Goal: Task Accomplishment & Management: Complete application form

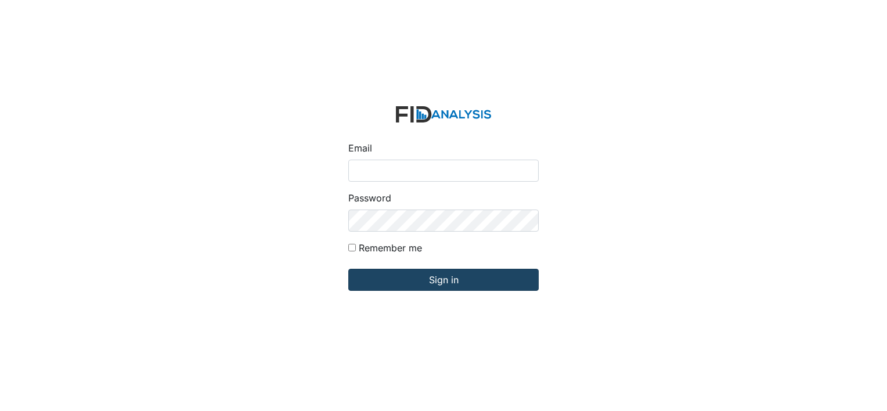
type input "[EMAIL_ADDRESS][DOMAIN_NAME]"
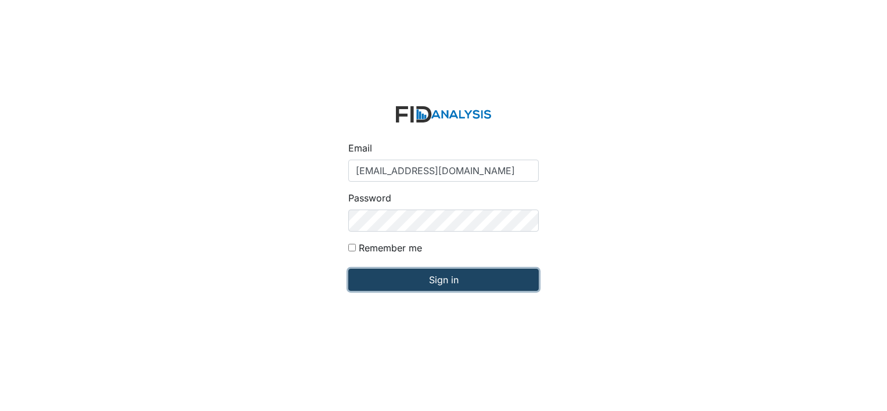
click at [425, 284] on input "Sign in" at bounding box center [443, 280] width 190 height 22
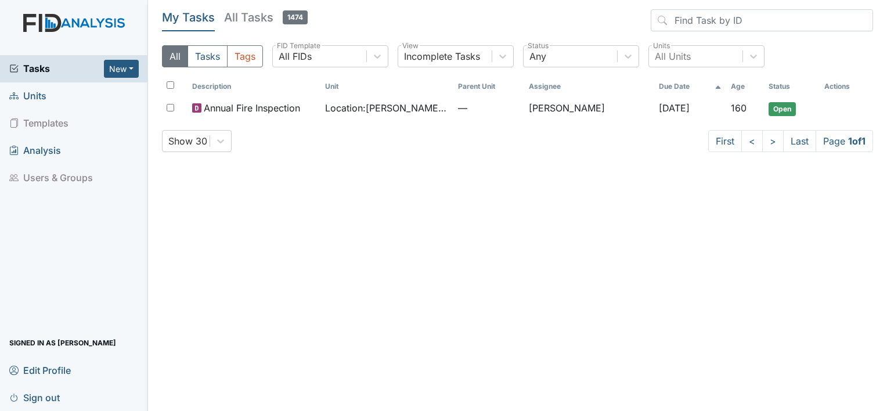
click at [53, 98] on link "Units" at bounding box center [74, 95] width 148 height 27
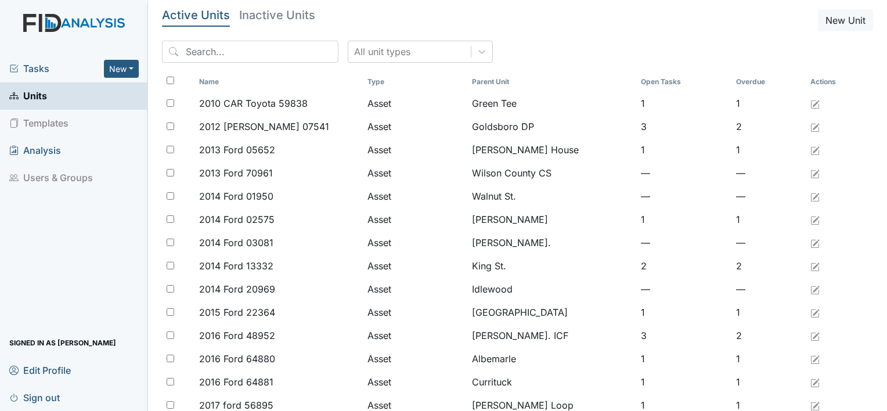
click at [75, 65] on span "Tasks" at bounding box center [56, 69] width 95 height 14
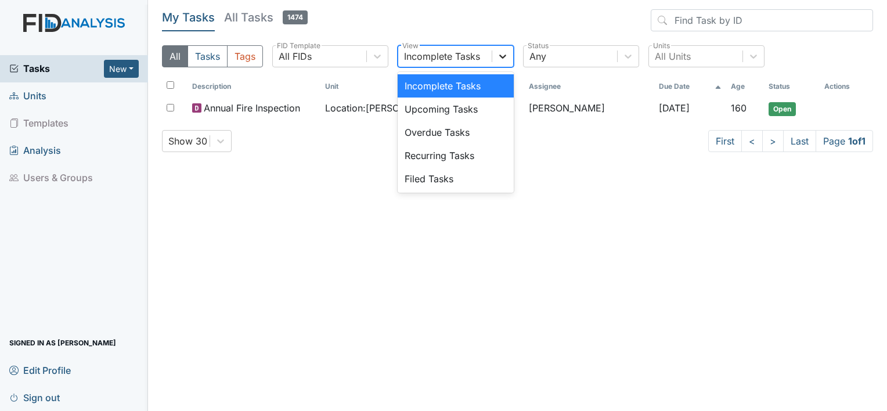
click at [499, 53] on icon at bounding box center [503, 56] width 12 height 12
click at [455, 111] on div "Upcoming Tasks" at bounding box center [456, 109] width 116 height 23
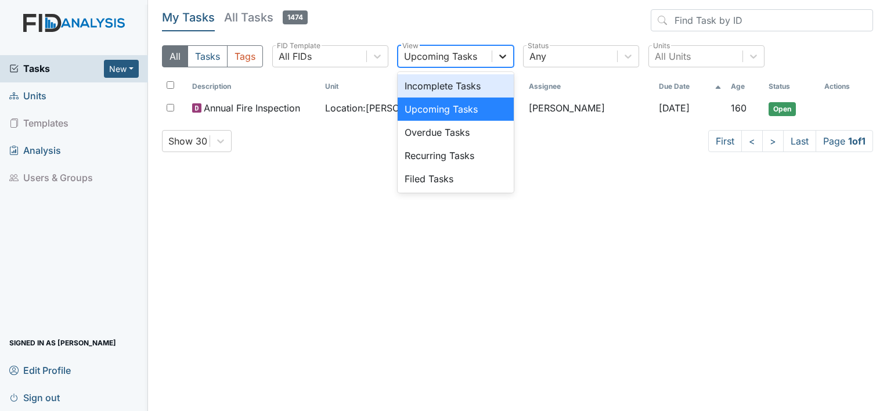
click at [511, 60] on div at bounding box center [502, 56] width 21 height 21
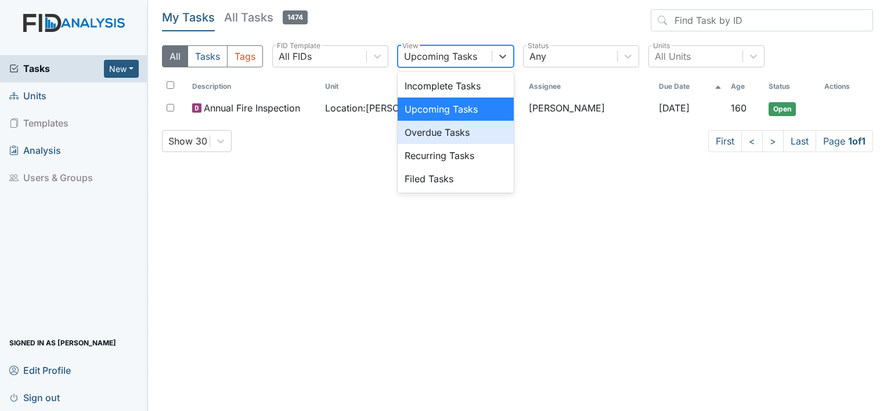
click at [492, 125] on div "Overdue Tasks" at bounding box center [456, 132] width 116 height 23
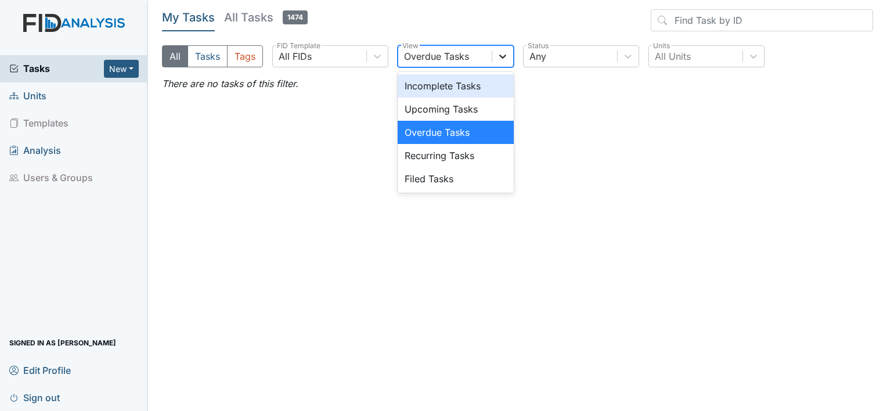
click at [504, 57] on icon at bounding box center [502, 57] width 7 height 4
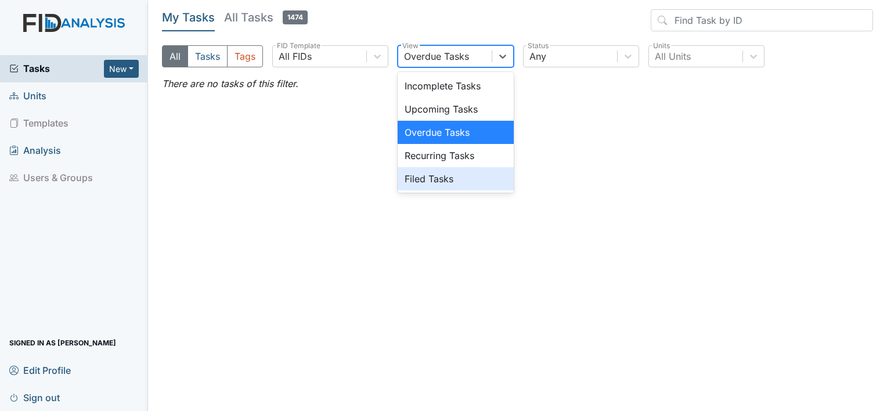
click at [436, 178] on div "Filed Tasks" at bounding box center [456, 178] width 116 height 23
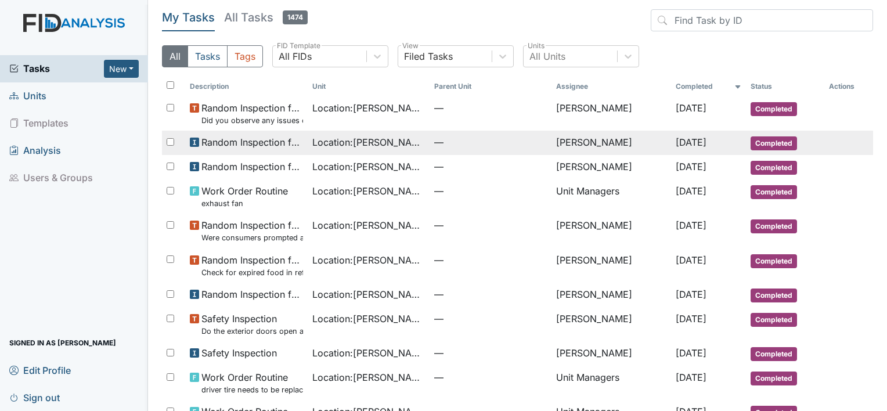
click at [453, 146] on span "—" at bounding box center [490, 142] width 113 height 14
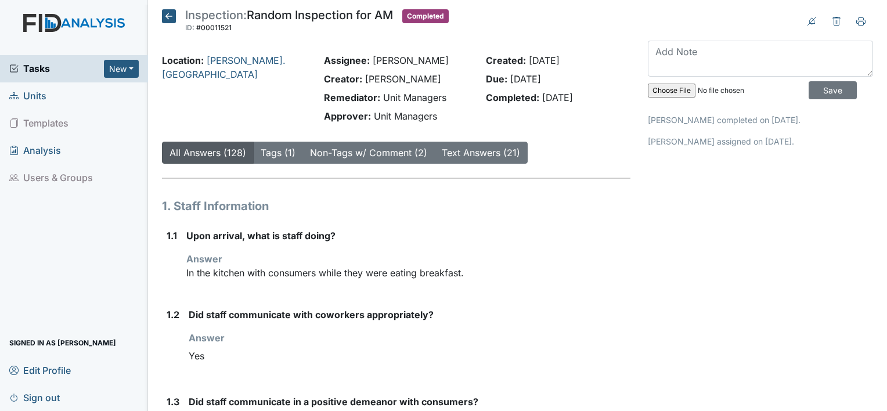
click at [169, 19] on icon at bounding box center [169, 16] width 14 height 14
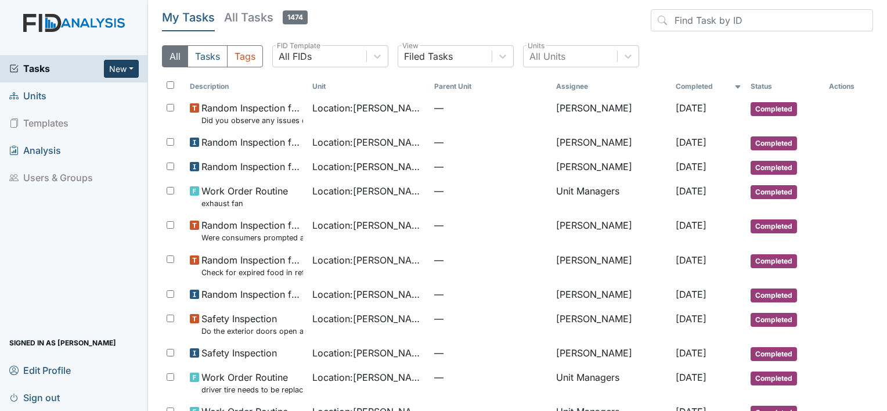
click at [117, 63] on button "New" at bounding box center [121, 69] width 35 height 18
click at [87, 93] on link "Form" at bounding box center [92, 93] width 92 height 19
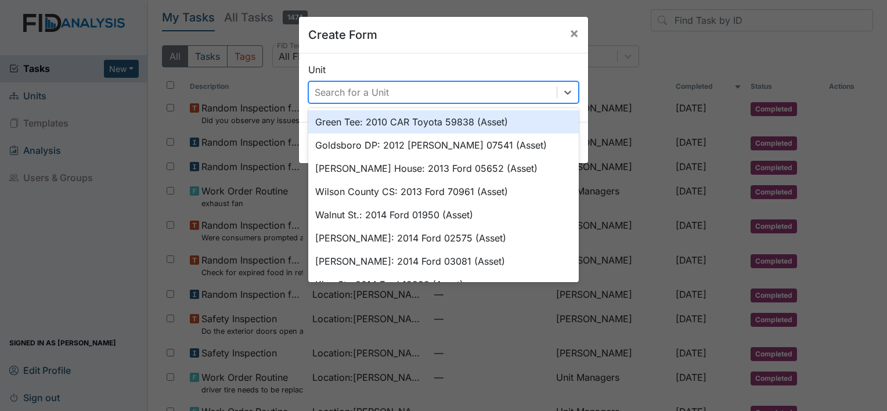
click at [462, 95] on div "Search for a Unit" at bounding box center [433, 92] width 248 height 21
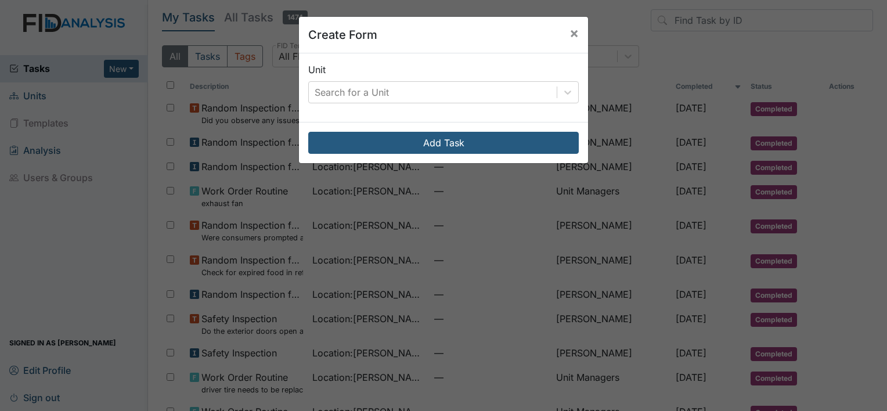
click at [132, 128] on div "Create Form × Unit Search for a Unit Add Task" at bounding box center [443, 205] width 887 height 411
click at [129, 70] on div "Create Form × Unit Search for a Unit Add Task" at bounding box center [443, 205] width 887 height 411
drag, startPoint x: 129, startPoint y: 70, endPoint x: 565, endPoint y: 38, distance: 437.0
click at [565, 38] on div "Create Form × Unit Search for a Unit Add Task" at bounding box center [443, 205] width 887 height 411
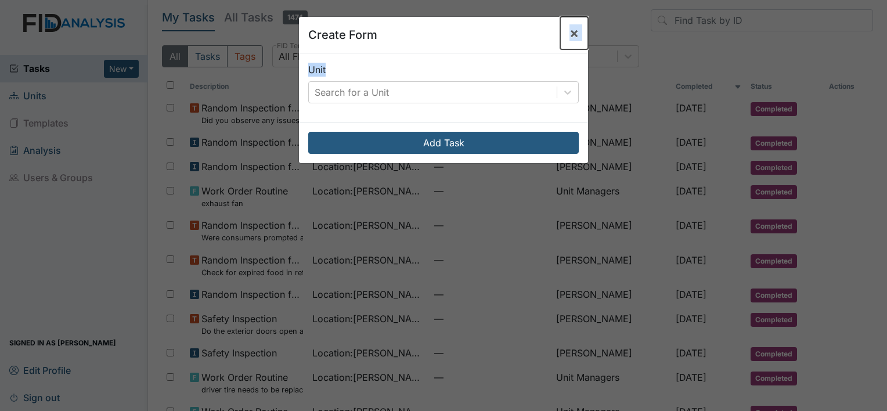
click at [569, 38] on span "×" at bounding box center [573, 32] width 9 height 17
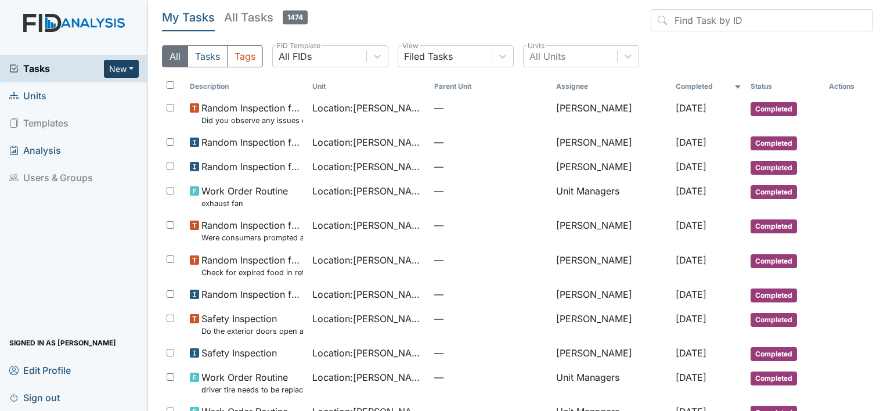
click at [121, 73] on button "New" at bounding box center [121, 69] width 35 height 18
click at [102, 95] on link "Form" at bounding box center [92, 93] width 92 height 19
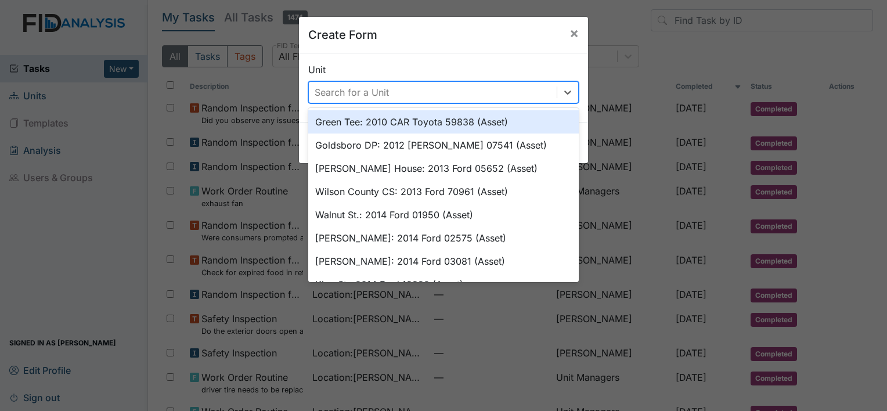
click at [381, 89] on div "Search for a Unit" at bounding box center [352, 92] width 74 height 14
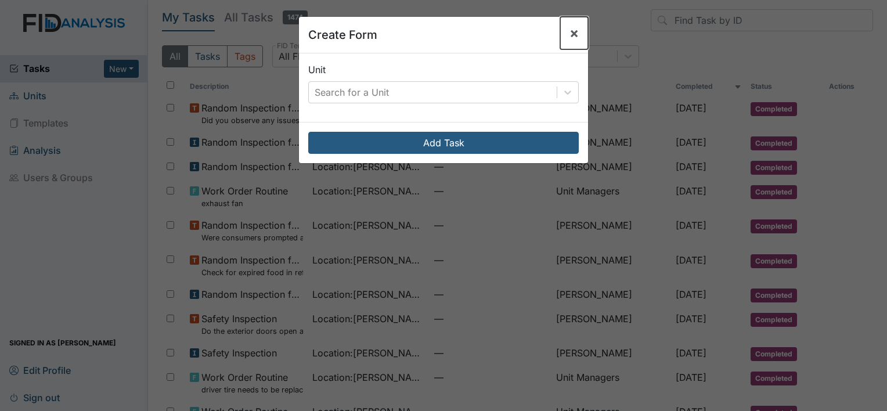
click at [569, 35] on span "×" at bounding box center [573, 32] width 9 height 17
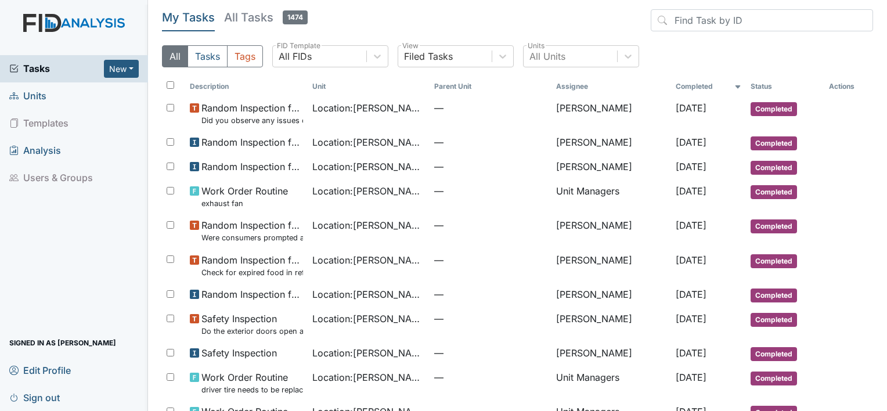
click at [33, 101] on span "Units" at bounding box center [27, 96] width 37 height 18
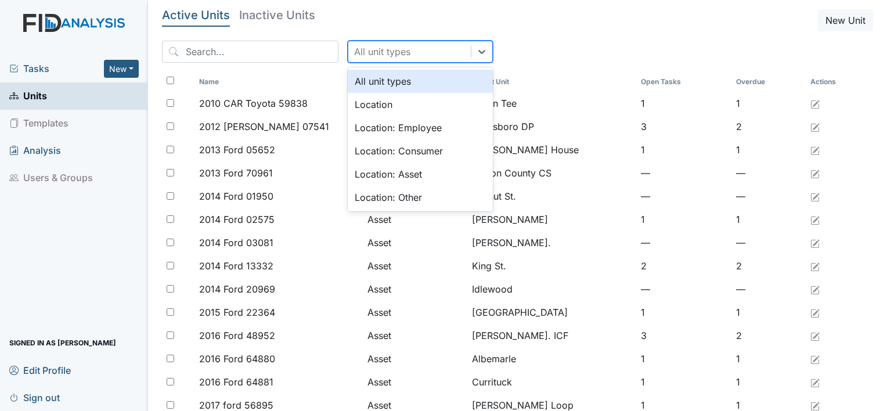
click at [446, 41] on div "All unit types" at bounding box center [409, 51] width 122 height 21
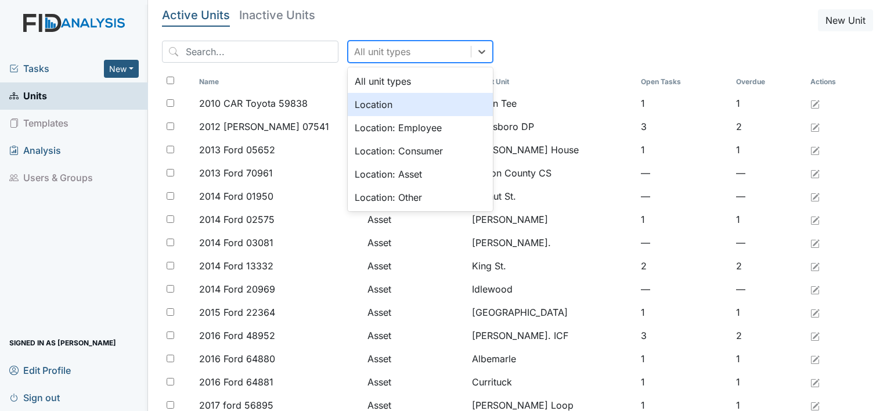
click at [398, 103] on div "Location" at bounding box center [420, 104] width 145 height 23
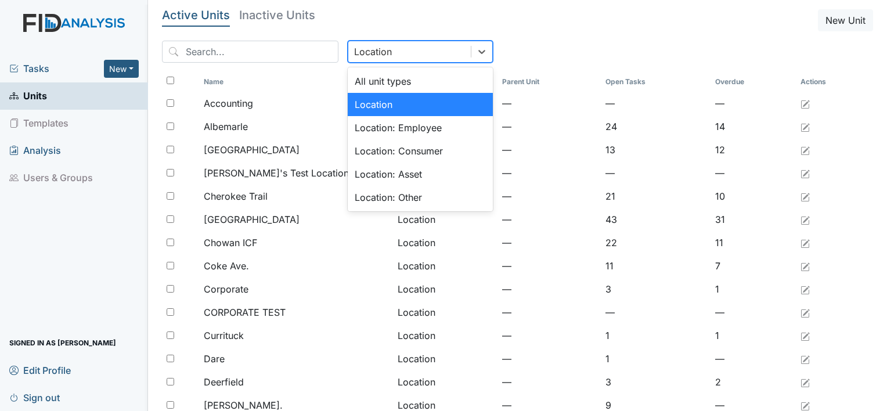
click at [434, 46] on div "Location" at bounding box center [409, 51] width 122 height 21
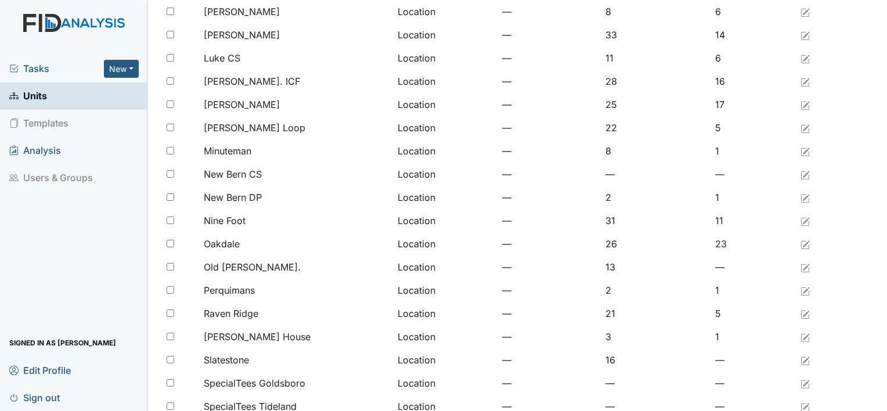
scroll to position [892, 0]
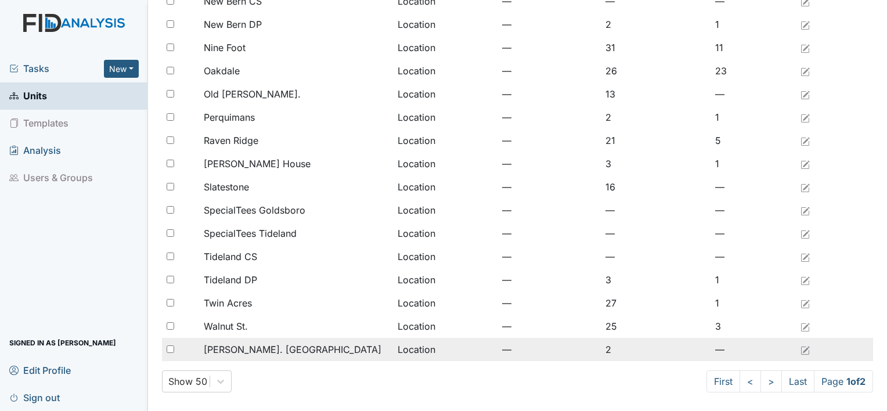
type input "wi"
click at [265, 346] on span "[PERSON_NAME]. [GEOGRAPHIC_DATA]" at bounding box center [293, 349] width 178 height 14
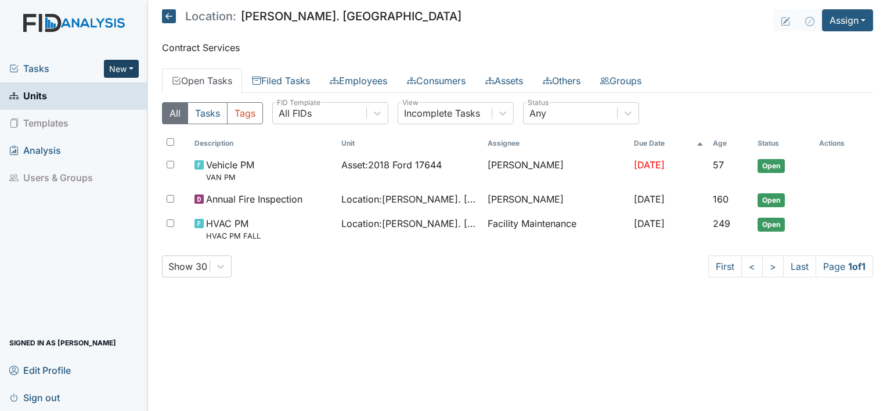
click at [129, 69] on button "New" at bounding box center [121, 69] width 35 height 18
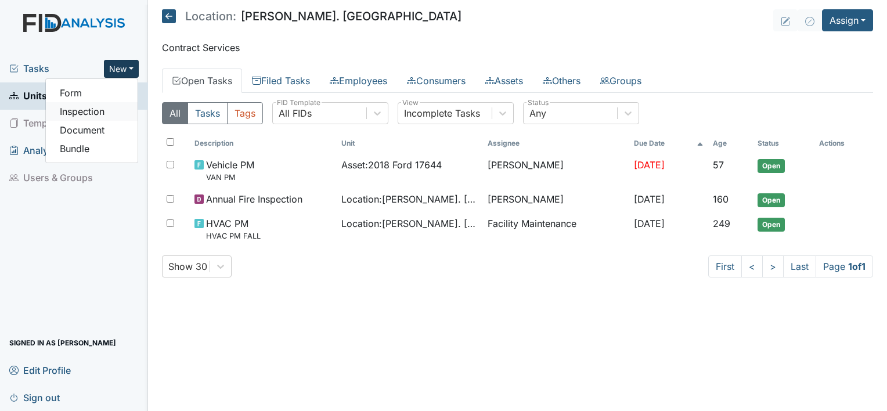
click at [100, 114] on link "Inspection" at bounding box center [92, 111] width 92 height 19
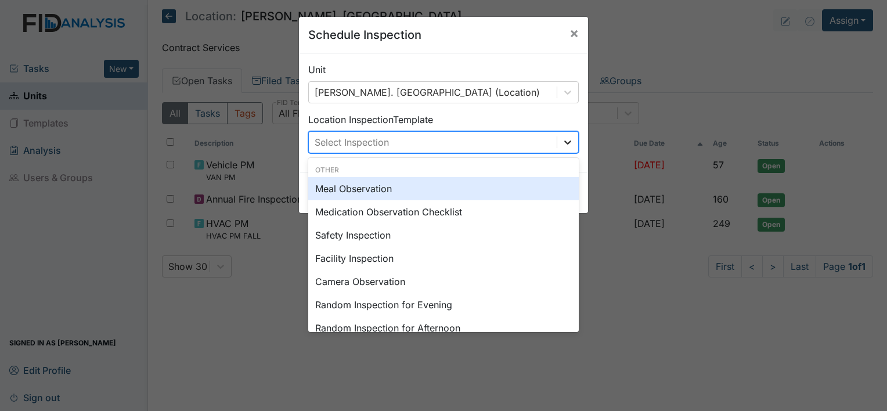
click at [564, 142] on icon at bounding box center [568, 142] width 12 height 12
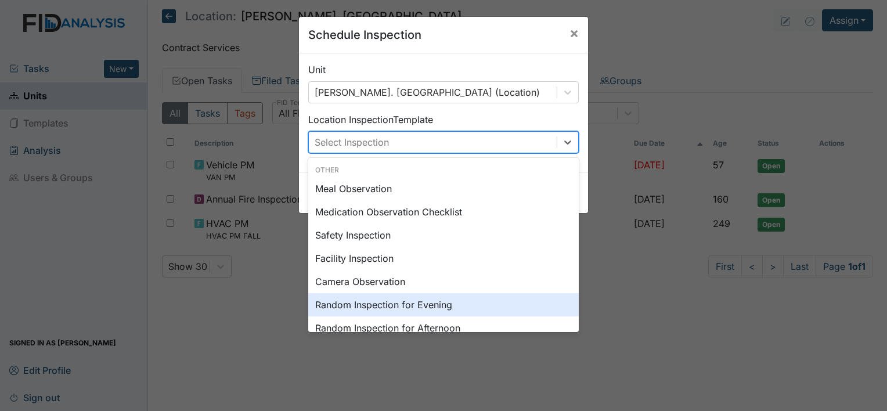
scroll to position [23, 0]
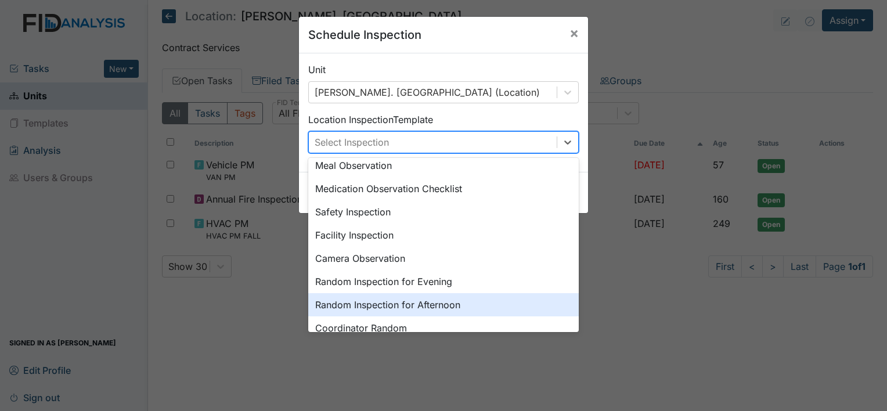
click at [489, 301] on div "Random Inspection for Afternoon" at bounding box center [443, 304] width 270 height 23
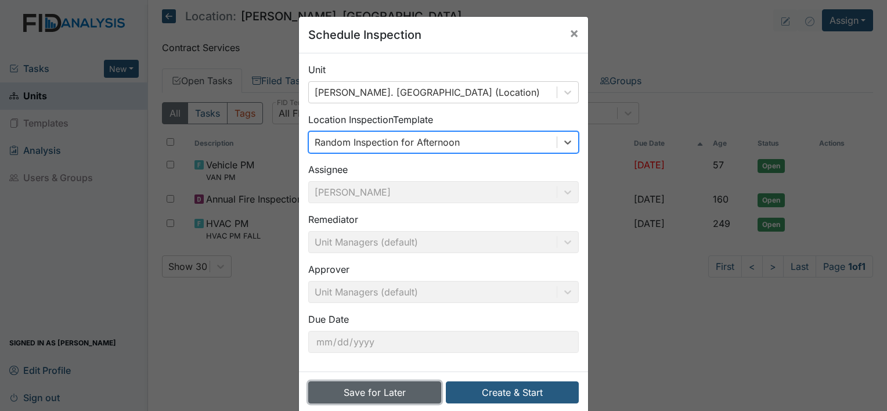
click at [412, 385] on button "Save for Later" at bounding box center [374, 392] width 133 height 22
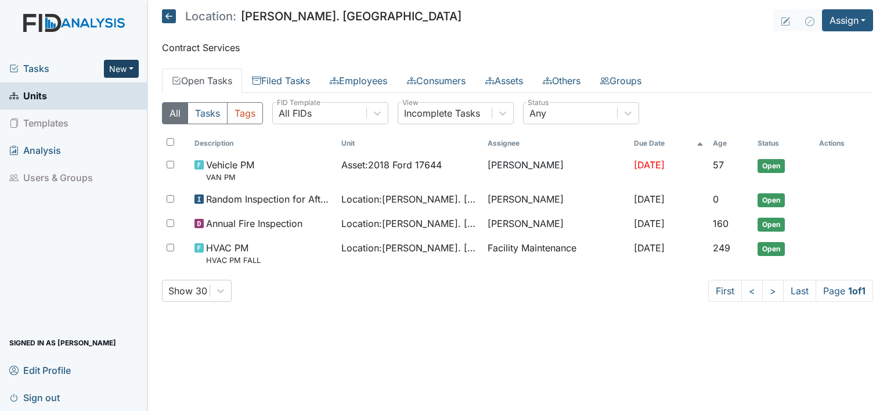
click at [130, 63] on button "New" at bounding box center [121, 69] width 35 height 18
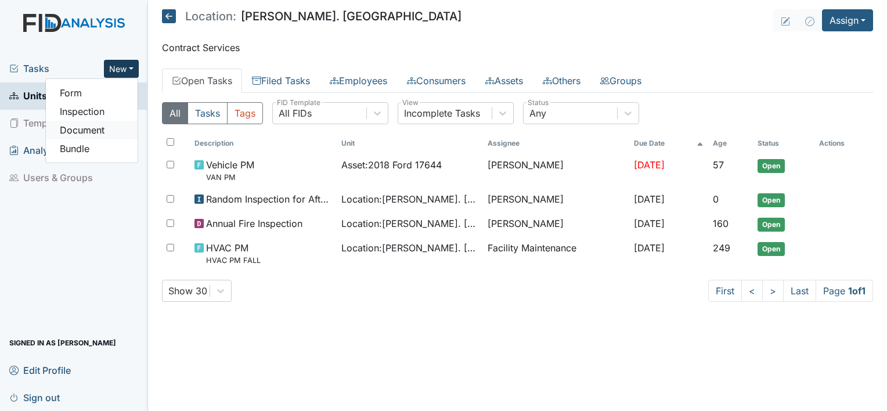
click at [99, 130] on link "Document" at bounding box center [92, 130] width 92 height 19
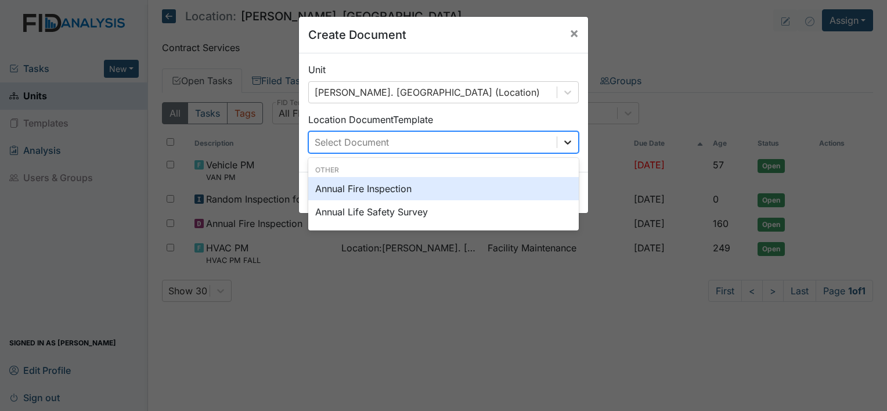
click at [562, 146] on icon at bounding box center [568, 142] width 12 height 12
click at [569, 31] on span "×" at bounding box center [573, 32] width 9 height 17
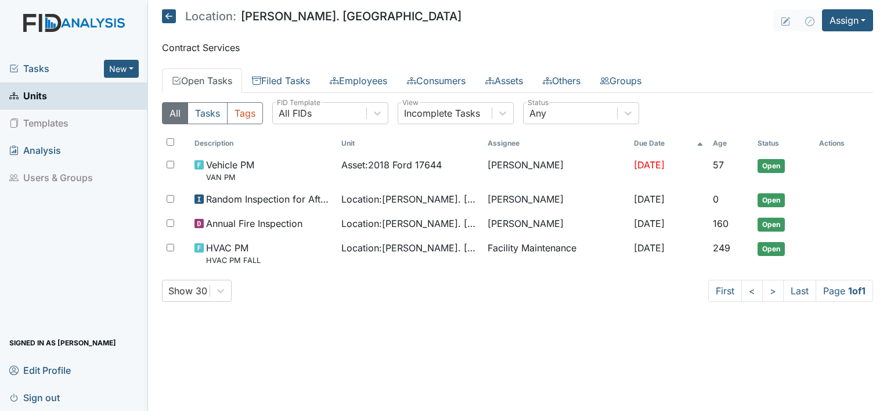
click at [76, 89] on link "Units" at bounding box center [74, 95] width 148 height 27
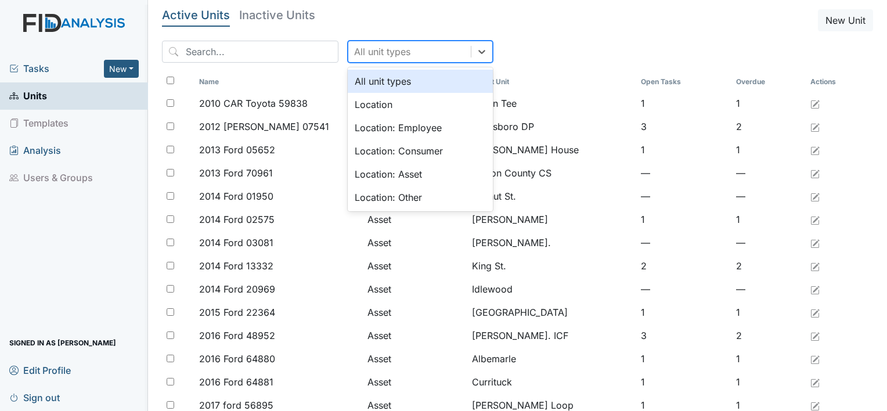
click at [424, 54] on div "All unit types" at bounding box center [409, 51] width 122 height 21
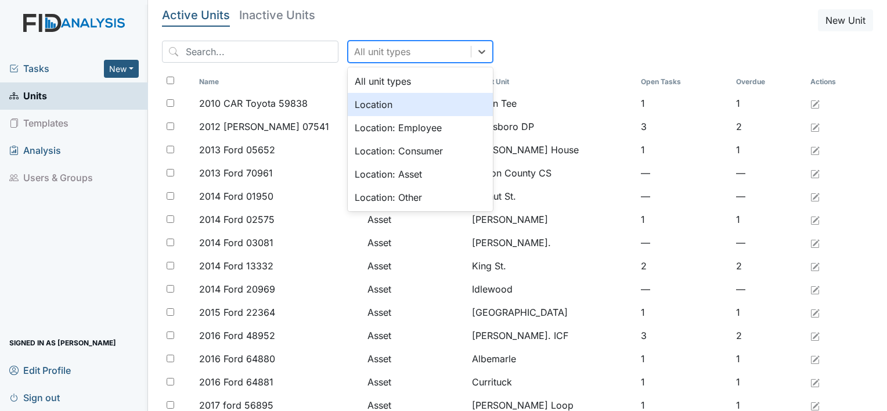
click at [392, 100] on div "Location" at bounding box center [420, 104] width 145 height 23
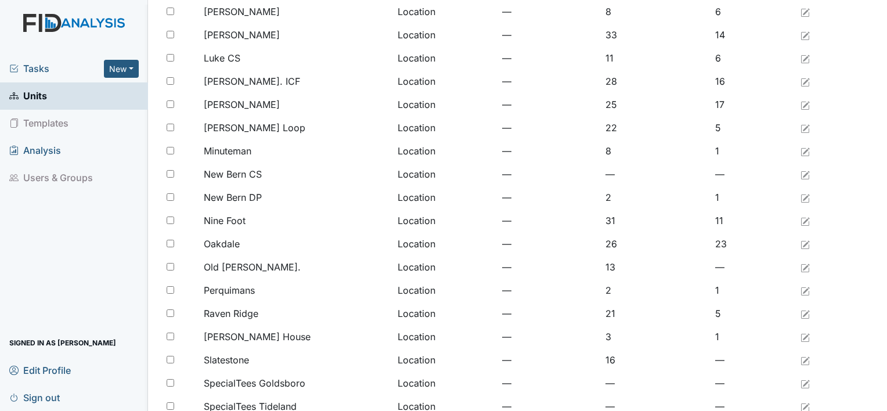
scroll to position [892, 0]
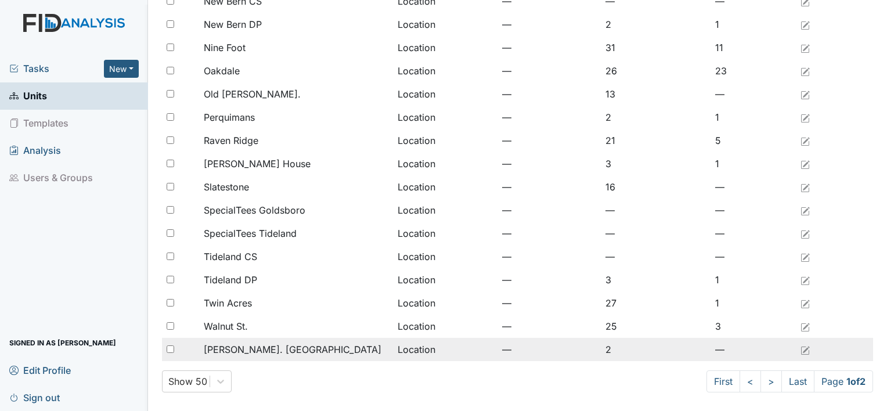
click at [269, 352] on span "[PERSON_NAME]. [GEOGRAPHIC_DATA]" at bounding box center [293, 349] width 178 height 14
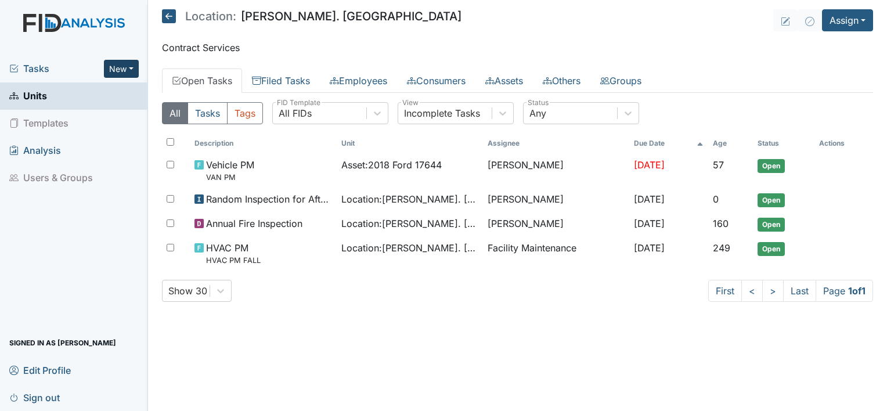
click at [130, 71] on button "New" at bounding box center [121, 69] width 35 height 18
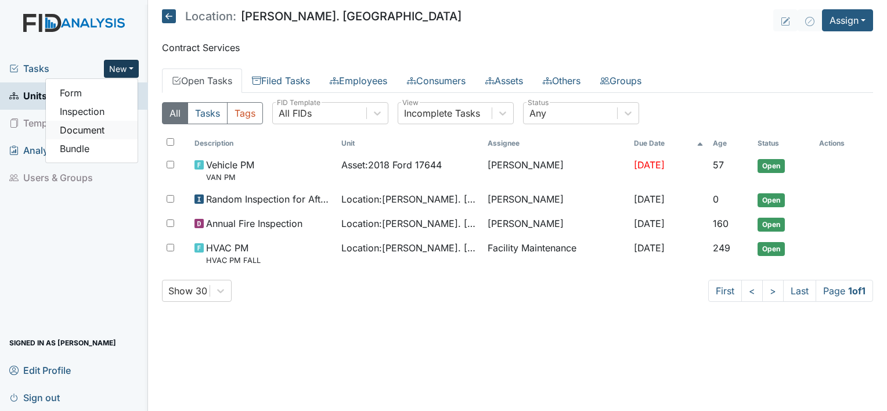
click at [104, 127] on link "Document" at bounding box center [92, 130] width 92 height 19
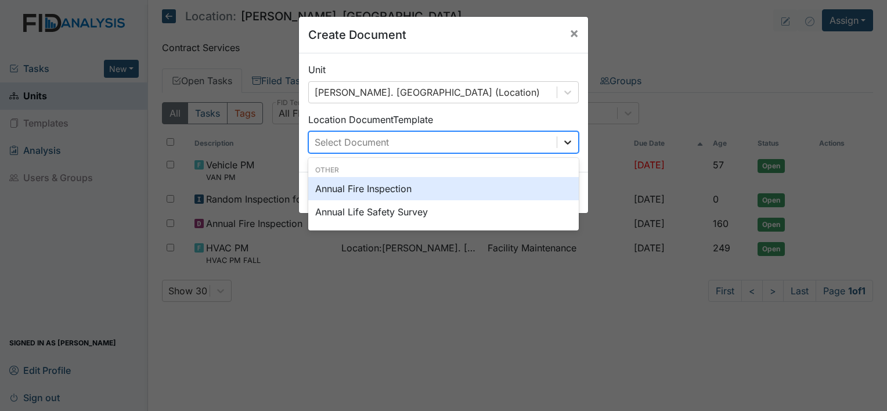
click at [566, 142] on icon at bounding box center [567, 142] width 7 height 4
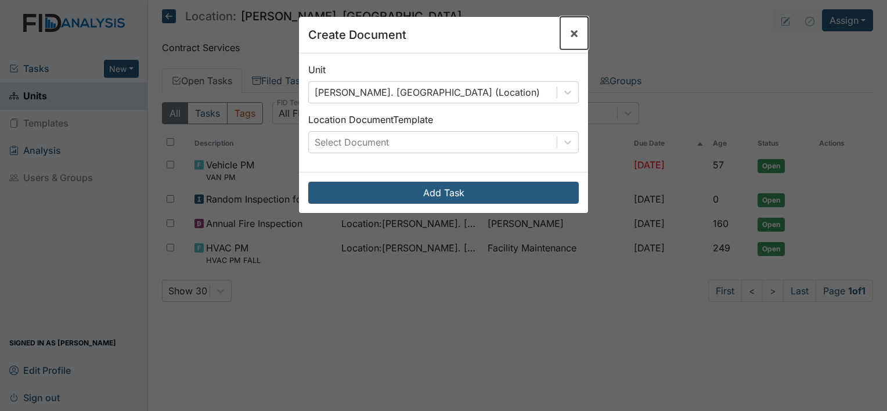
click at [569, 37] on span "×" at bounding box center [573, 32] width 9 height 17
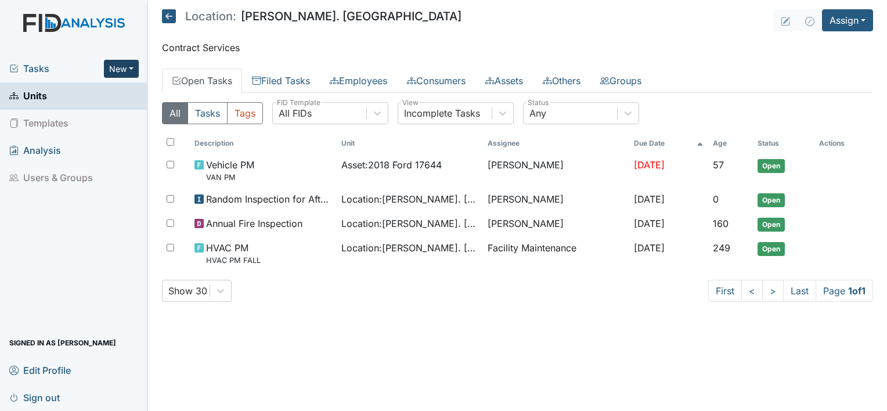
click at [129, 60] on button "New" at bounding box center [121, 69] width 35 height 18
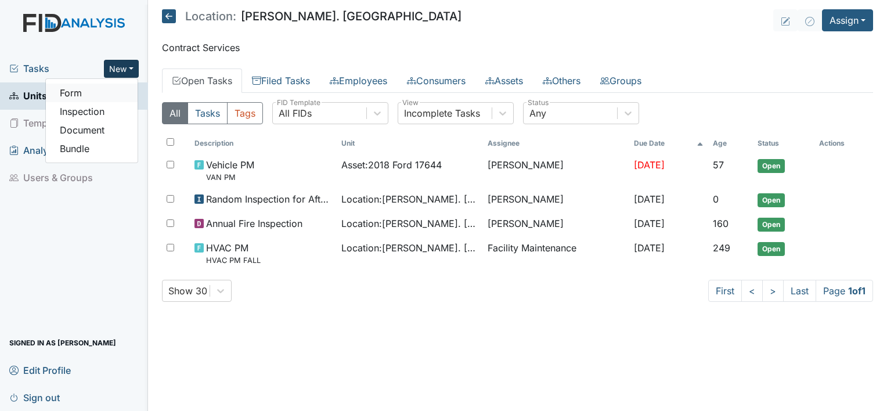
click at [102, 91] on link "Form" at bounding box center [92, 93] width 92 height 19
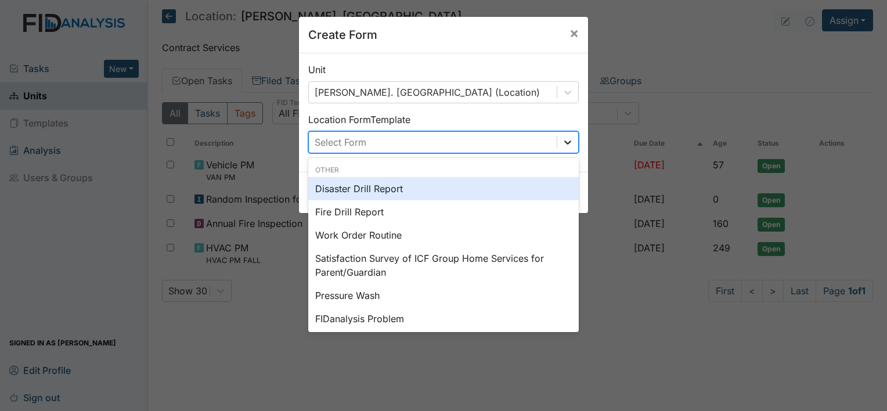
click at [562, 145] on icon at bounding box center [568, 142] width 12 height 12
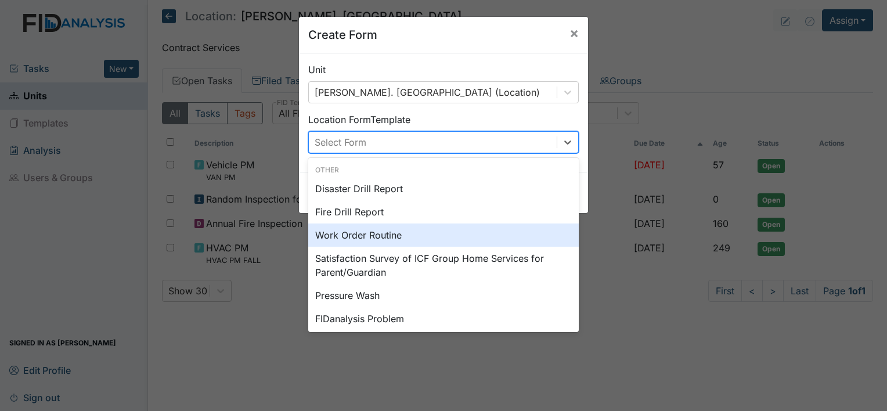
click at [514, 231] on div "Work Order Routine" at bounding box center [443, 234] width 270 height 23
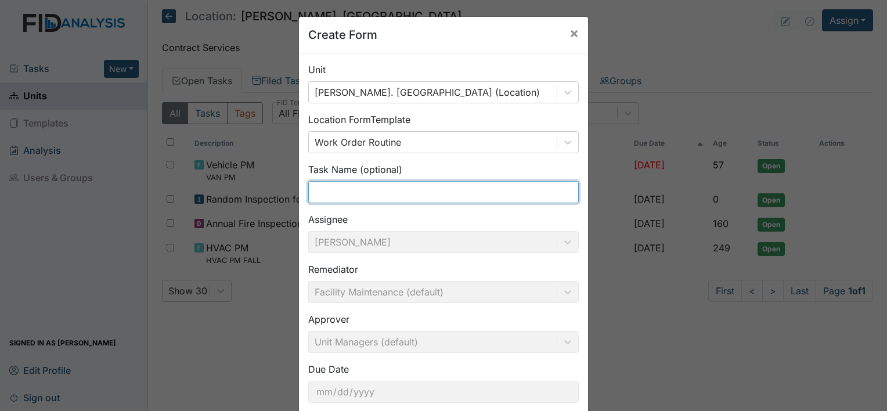
click at [489, 200] on input "text" at bounding box center [443, 192] width 270 height 22
type input "blind"
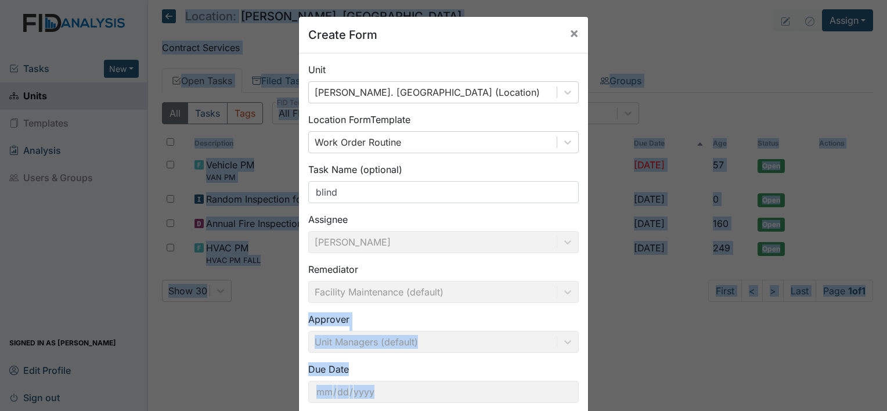
drag, startPoint x: 629, startPoint y: 316, endPoint x: 887, endPoint y: 326, distance: 257.9
click at [886, 326] on html "Tasks New Form Inspection Document Bundle Units Templates Analysis Users & Grou…" at bounding box center [443, 205] width 887 height 411
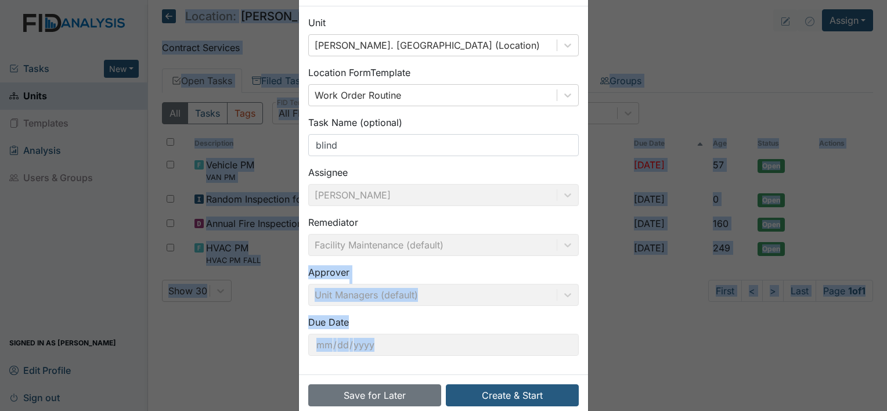
scroll to position [67, 0]
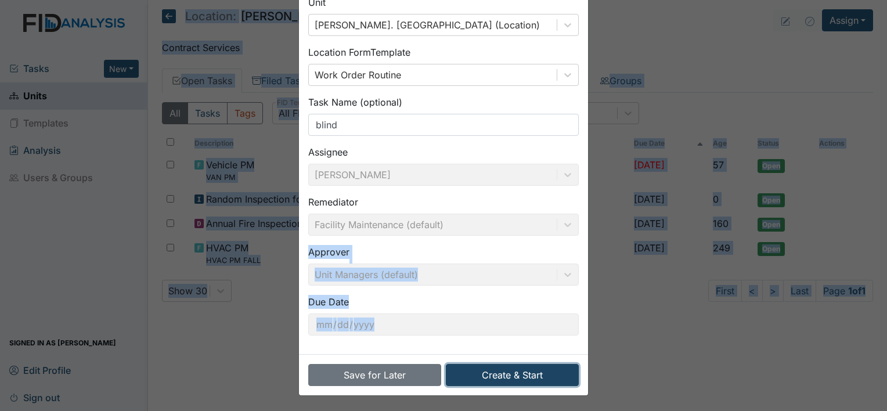
click at [478, 372] on button "Create & Start" at bounding box center [512, 375] width 133 height 22
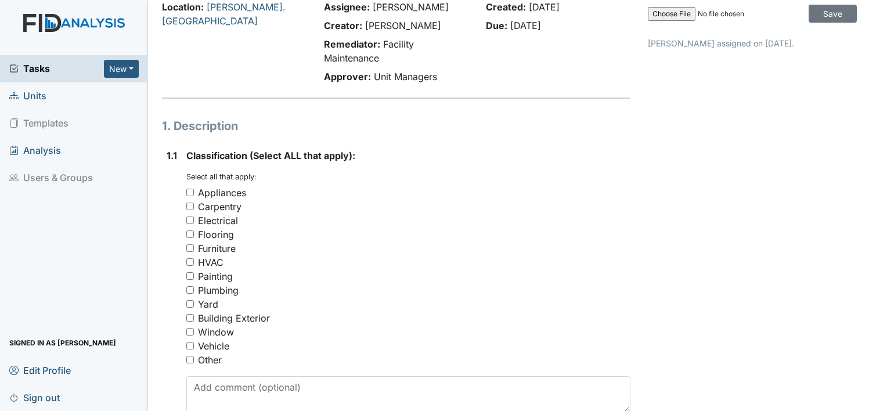
scroll to position [100, 0]
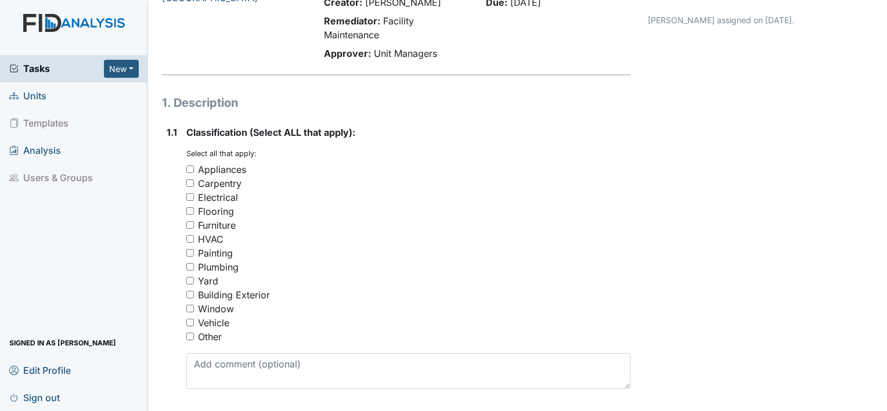
click at [189, 311] on input "Window" at bounding box center [190, 309] width 8 height 8
checkbox input "true"
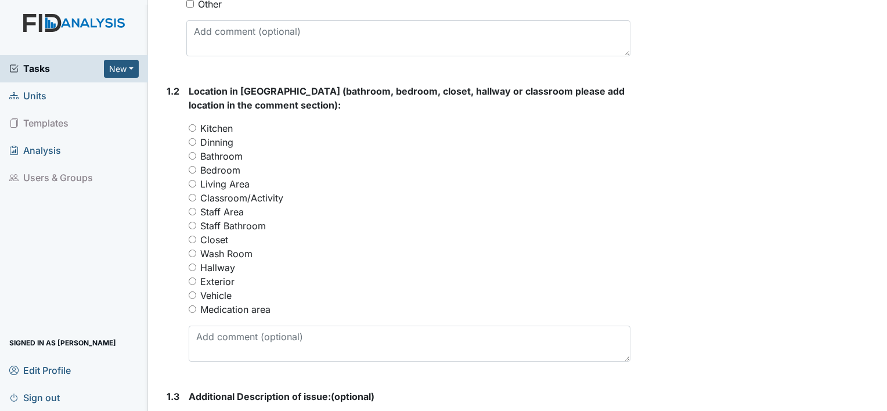
scroll to position [448, 0]
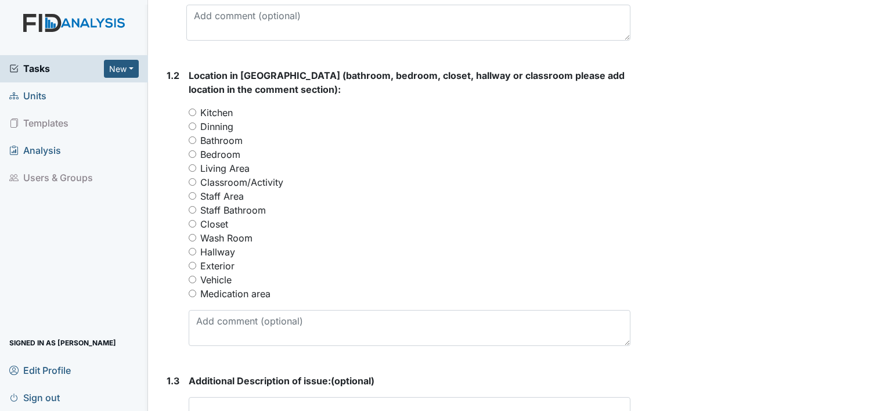
click at [195, 109] on input "Kitchen" at bounding box center [193, 113] width 8 height 8
radio input "true"
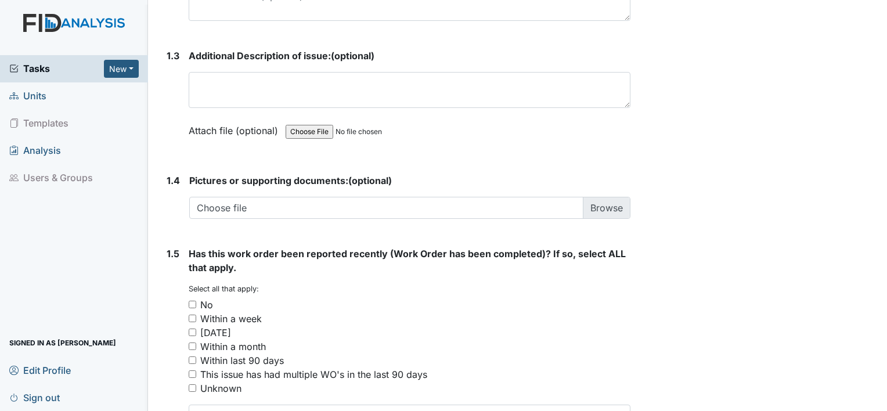
scroll to position [773, 0]
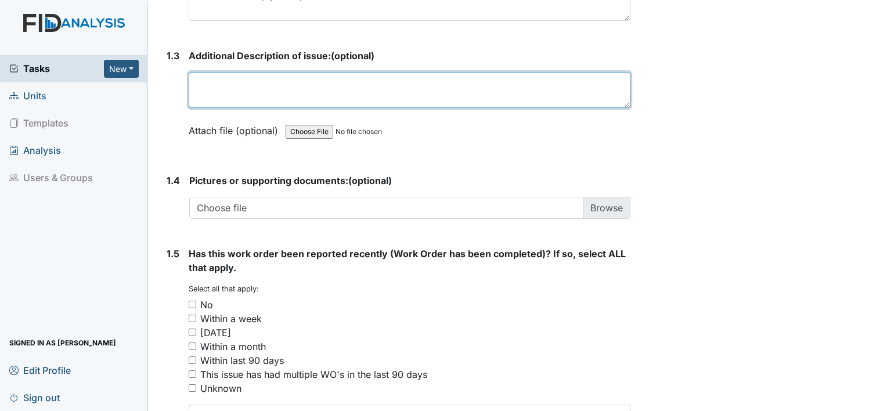
click at [493, 91] on textarea at bounding box center [410, 90] width 442 height 36
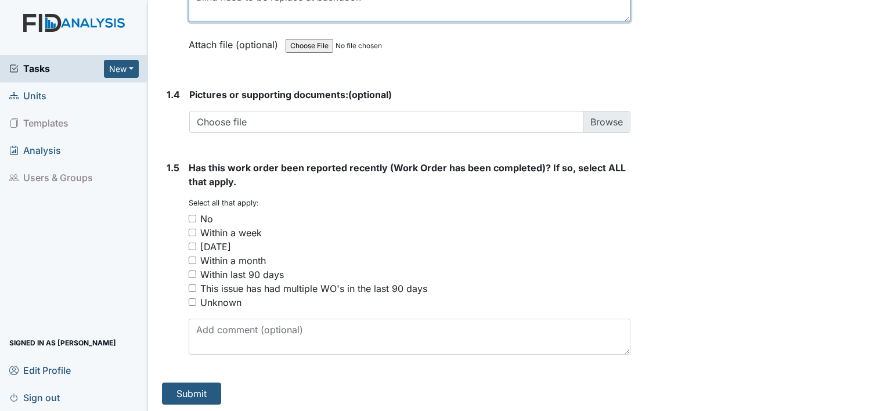
scroll to position [860, 0]
type textarea "Blind need to be replace at backdoor."
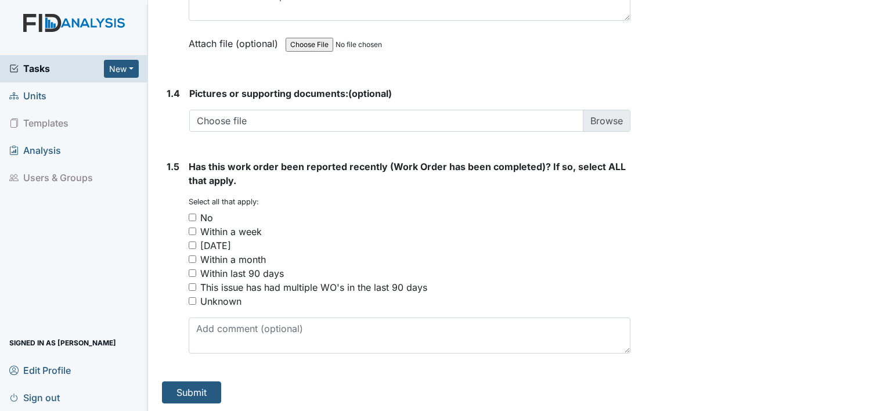
click at [192, 216] on input "No" at bounding box center [193, 218] width 8 height 8
checkbox input "true"
click at [173, 388] on button "Submit" at bounding box center [191, 392] width 59 height 22
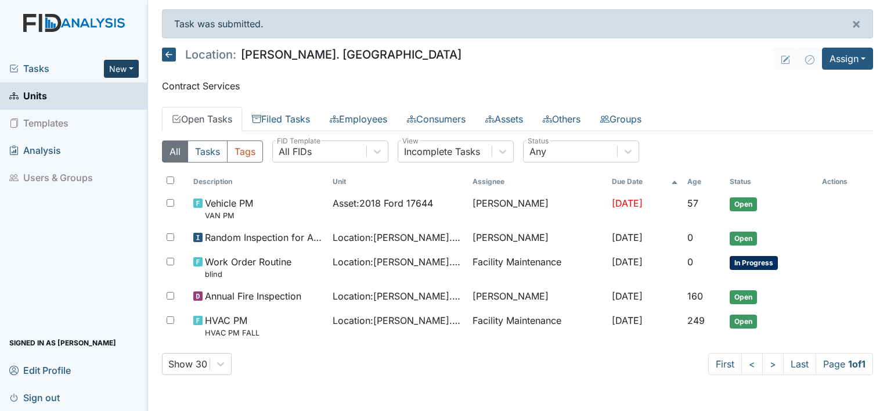
click at [127, 64] on button "New" at bounding box center [121, 69] width 35 height 18
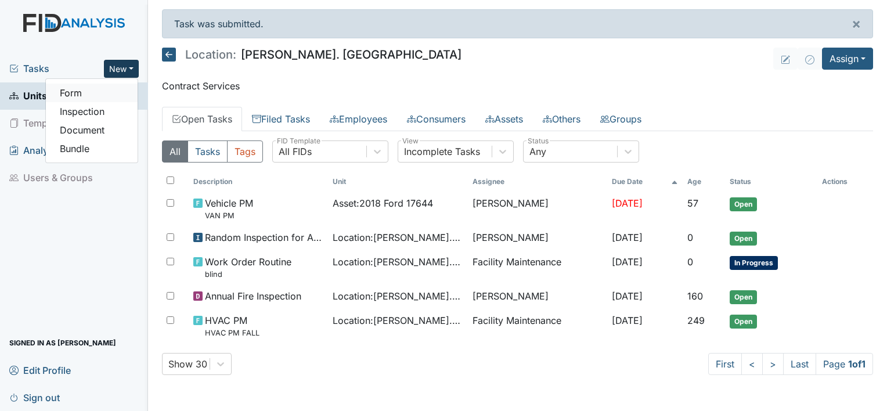
click at [102, 91] on link "Form" at bounding box center [92, 93] width 92 height 19
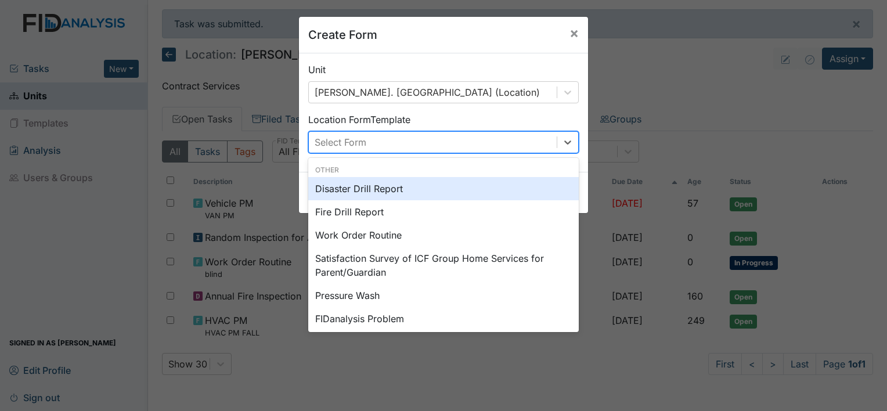
click at [478, 135] on div "Select Form" at bounding box center [433, 142] width 248 height 21
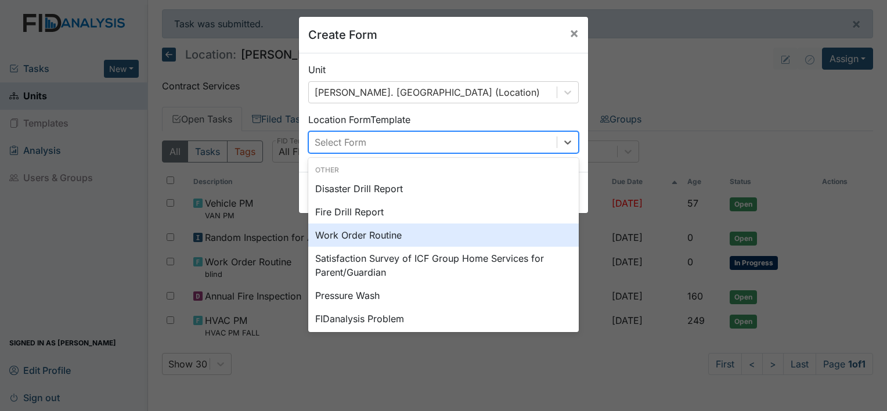
click at [485, 236] on div "Work Order Routine" at bounding box center [443, 234] width 270 height 23
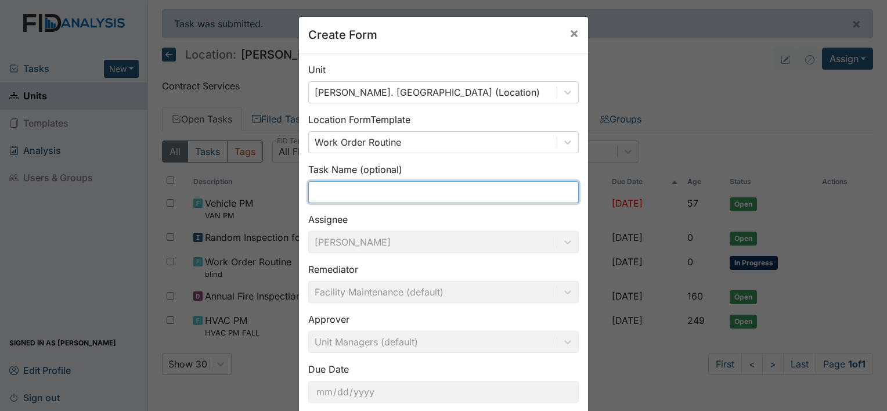
click at [536, 189] on input "text" at bounding box center [443, 192] width 270 height 22
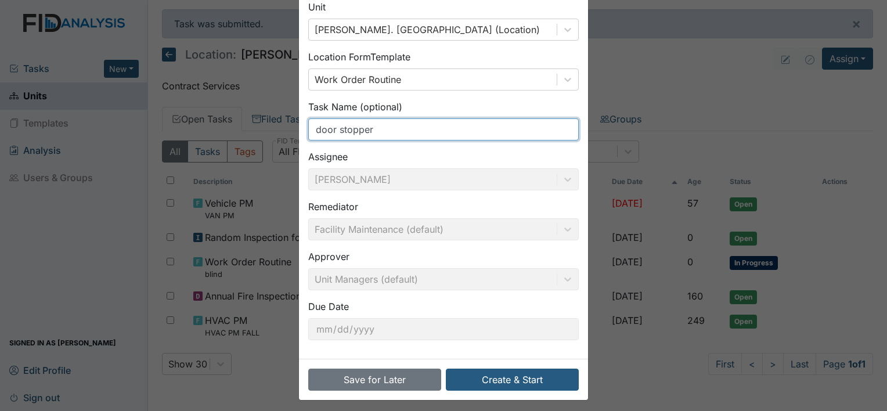
scroll to position [67, 0]
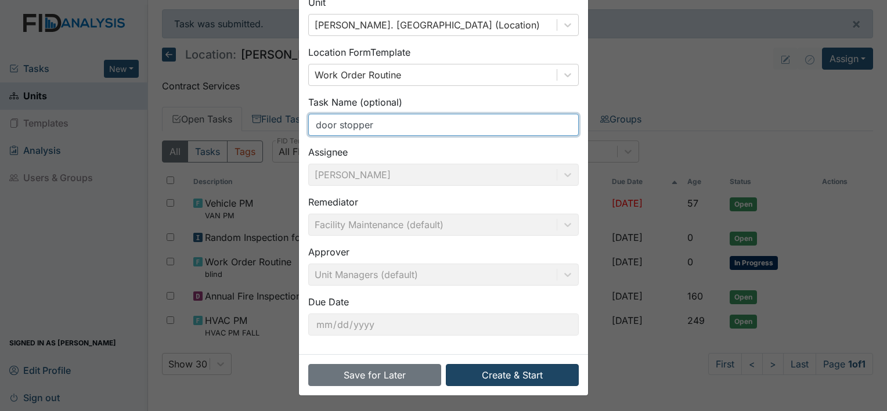
type input "door stopper"
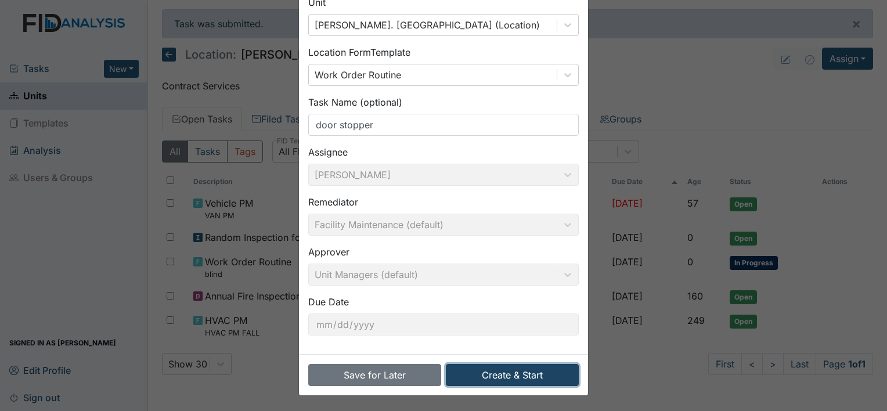
click at [502, 374] on button "Create & Start" at bounding box center [512, 375] width 133 height 22
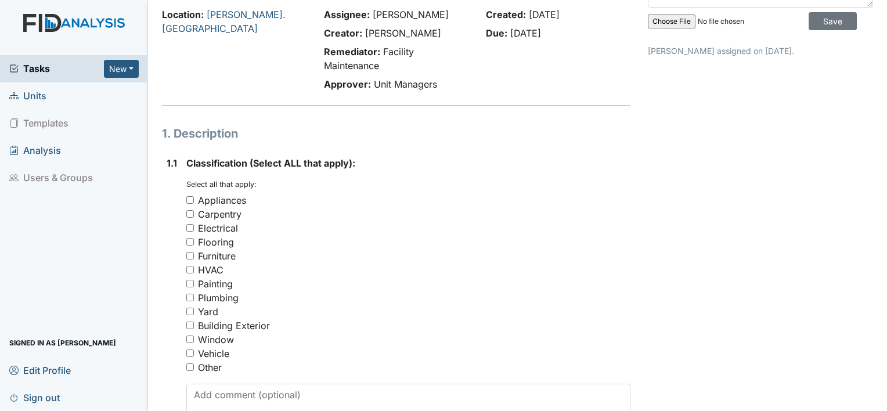
scroll to position [70, 0]
click at [186, 283] on input "Painting" at bounding box center [190, 283] width 8 height 8
checkbox input "true"
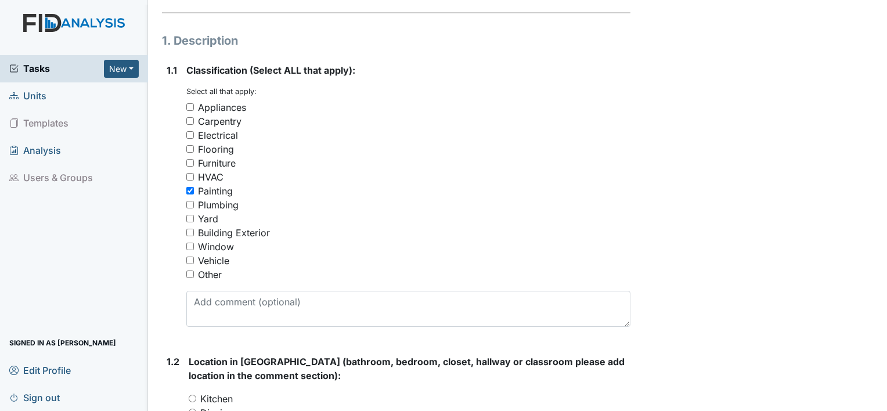
scroll to position [163, 0]
click at [187, 123] on input "Carpentry" at bounding box center [190, 121] width 8 height 8
checkbox input "true"
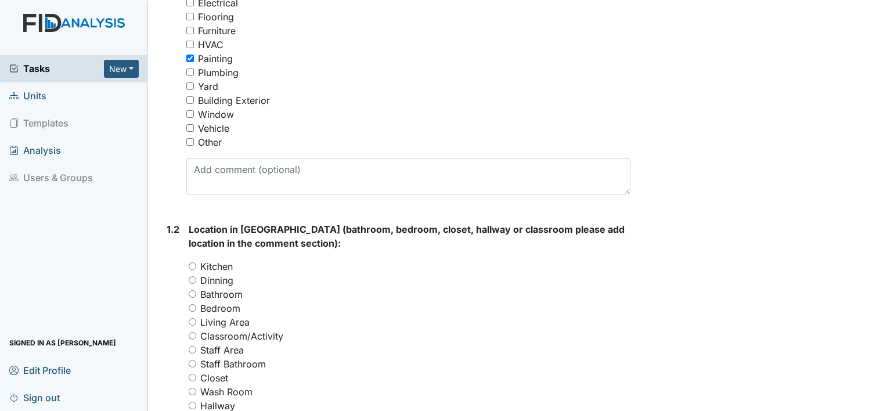
scroll to position [302, 0]
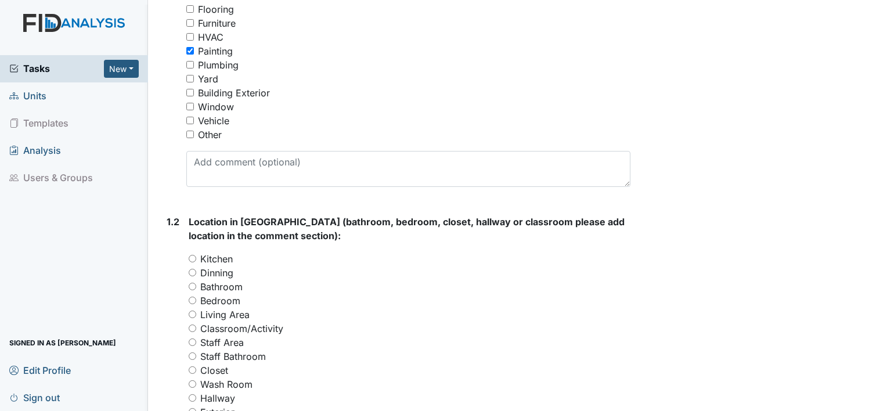
click at [193, 343] on input "Staff Area" at bounding box center [193, 342] width 8 height 8
radio input "true"
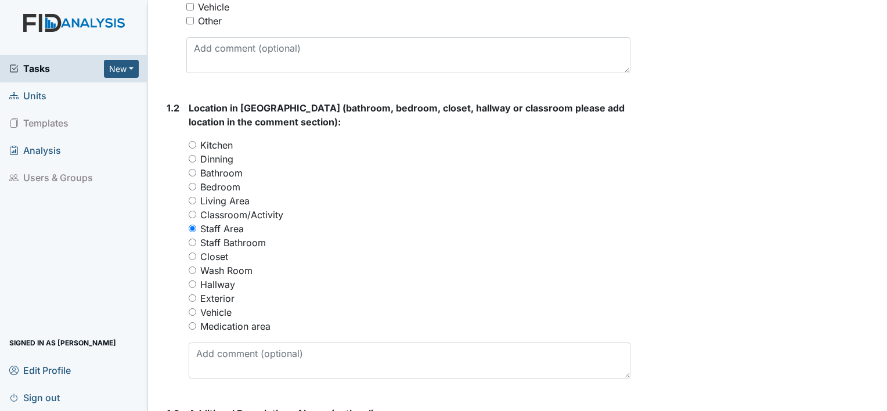
scroll to position [418, 0]
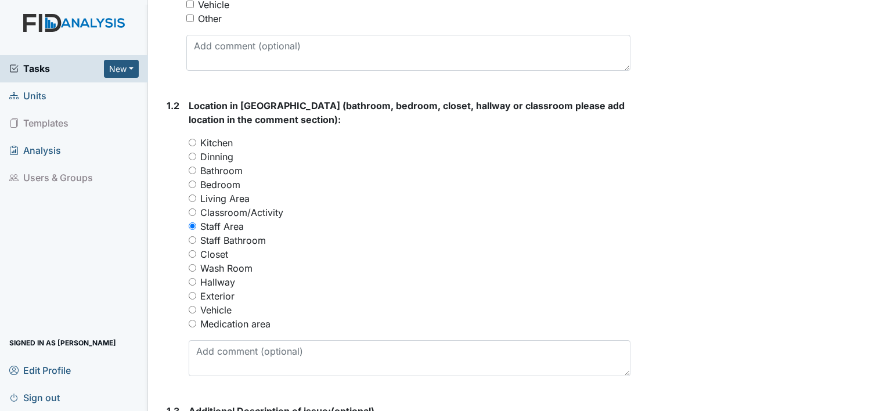
click at [190, 286] on div "Hallway" at bounding box center [410, 282] width 442 height 14
click at [191, 283] on input "Hallway" at bounding box center [193, 282] width 8 height 8
radio input "true"
click at [192, 222] on input "Staff Area" at bounding box center [193, 226] width 8 height 8
radio input "true"
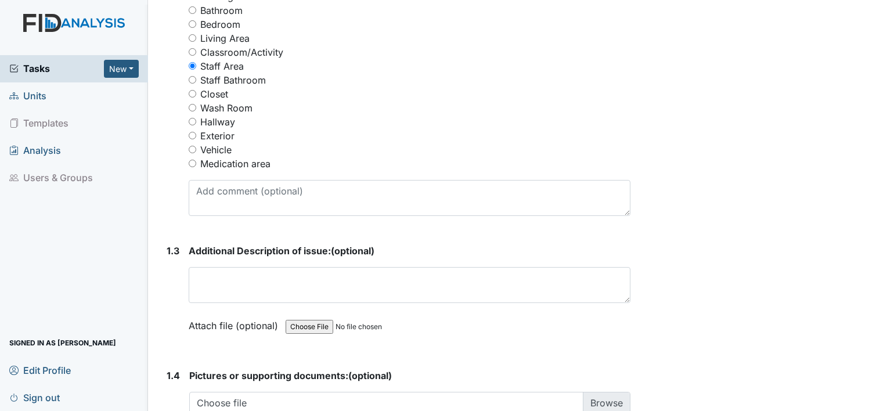
scroll to position [580, 0]
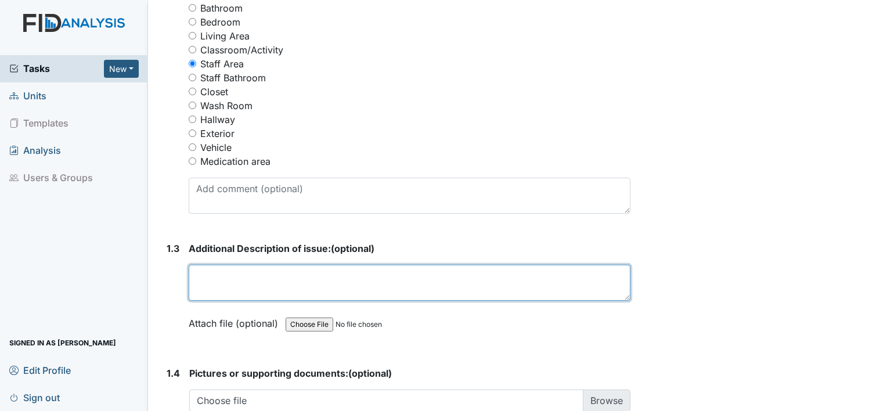
click at [594, 279] on textarea at bounding box center [410, 283] width 442 height 36
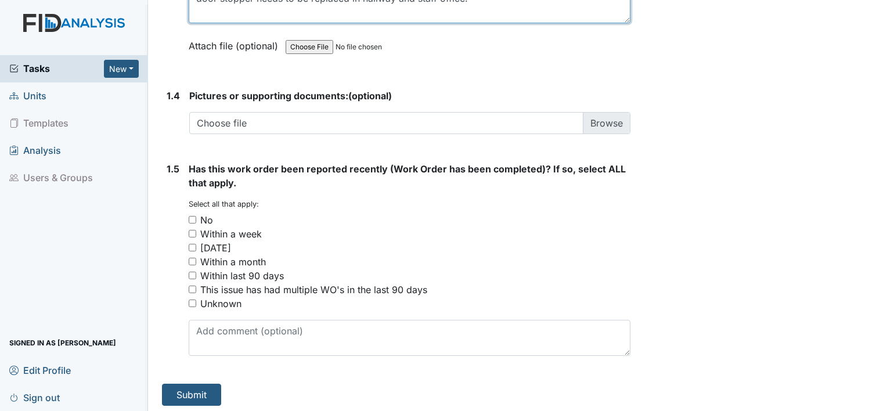
scroll to position [859, 0]
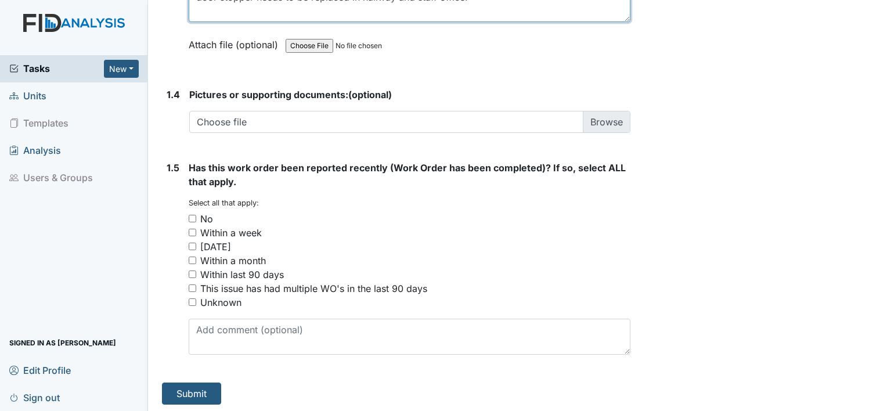
type textarea "door stopper needs to be replaced in hallway and staff office."
click at [190, 212] on div "No" at bounding box center [410, 219] width 442 height 14
click at [193, 218] on input "No" at bounding box center [193, 219] width 8 height 8
checkbox input "true"
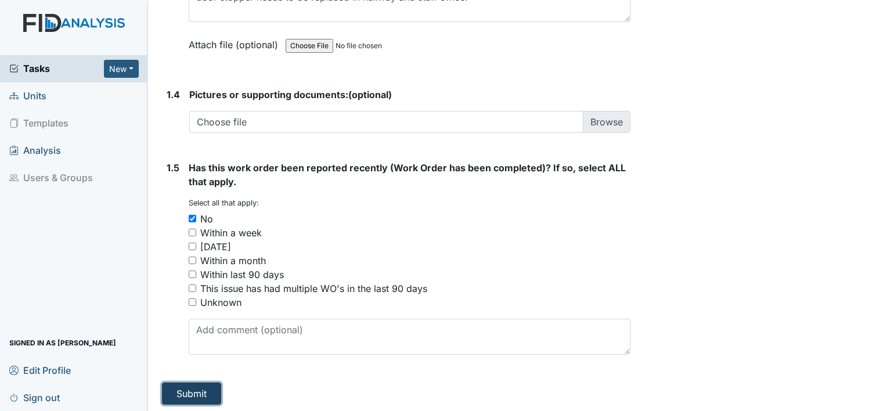
click at [179, 394] on button "Submit" at bounding box center [191, 394] width 59 height 22
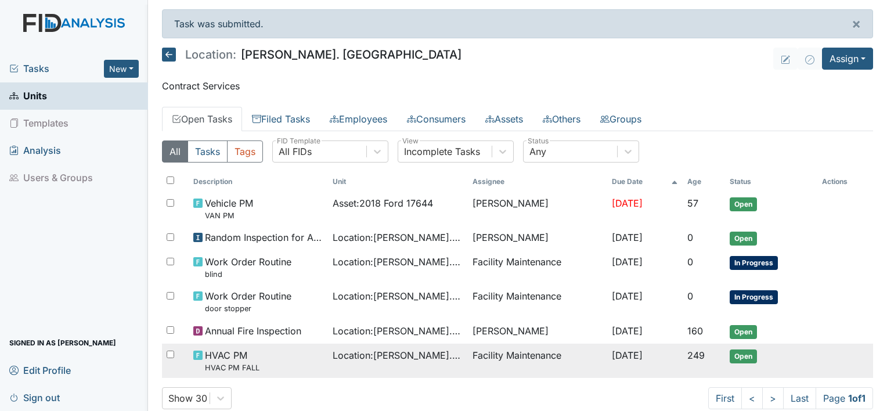
click at [434, 352] on span "Location : [PERSON_NAME]. [GEOGRAPHIC_DATA]" at bounding box center [398, 355] width 130 height 14
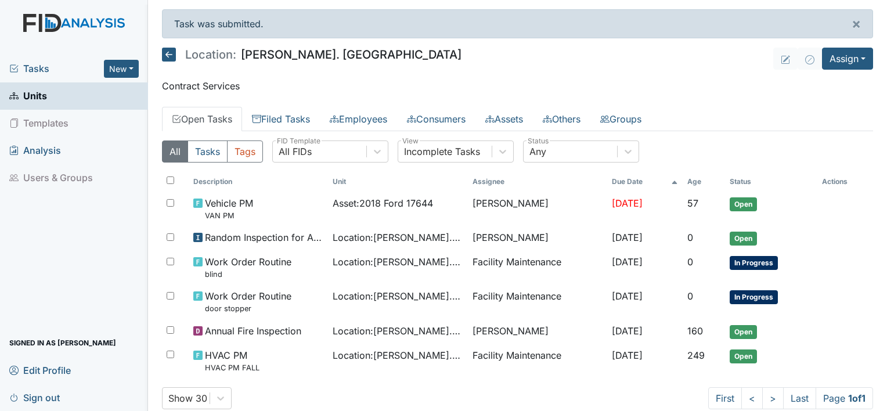
click at [39, 67] on span "Tasks" at bounding box center [56, 69] width 95 height 14
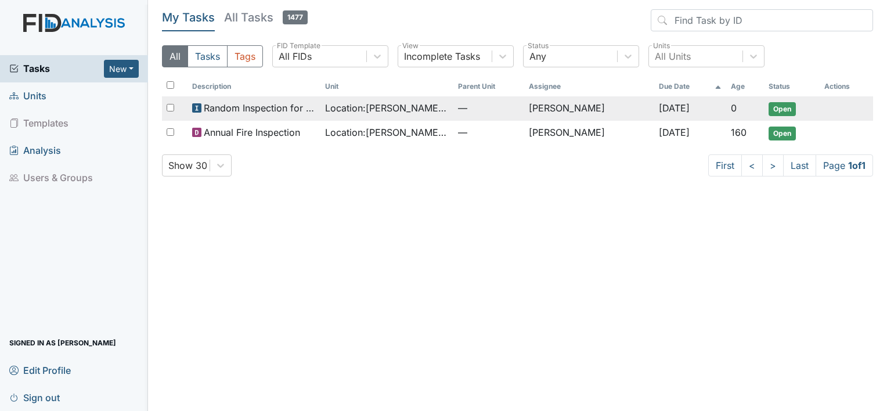
click at [257, 107] on span "Random Inspection for Afternoon" at bounding box center [260, 108] width 112 height 14
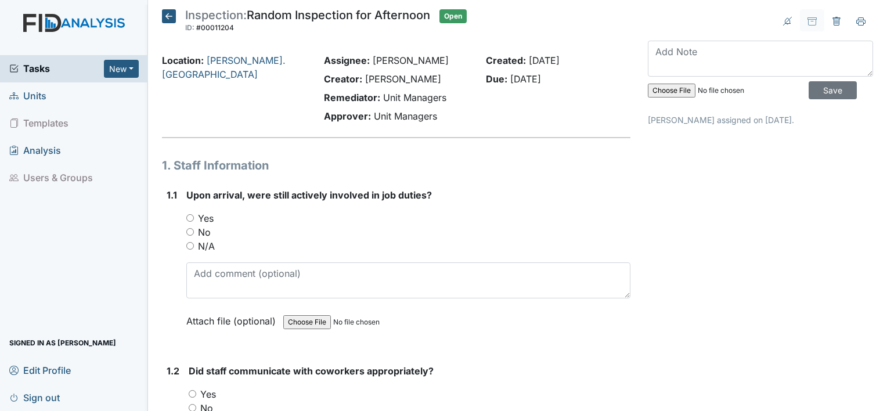
click at [185, 214] on div "1.1 Upon arrival, were still actively involved in job duties? You must select o…" at bounding box center [396, 266] width 468 height 157
click at [190, 217] on input "Yes" at bounding box center [190, 218] width 8 height 8
radio input "true"
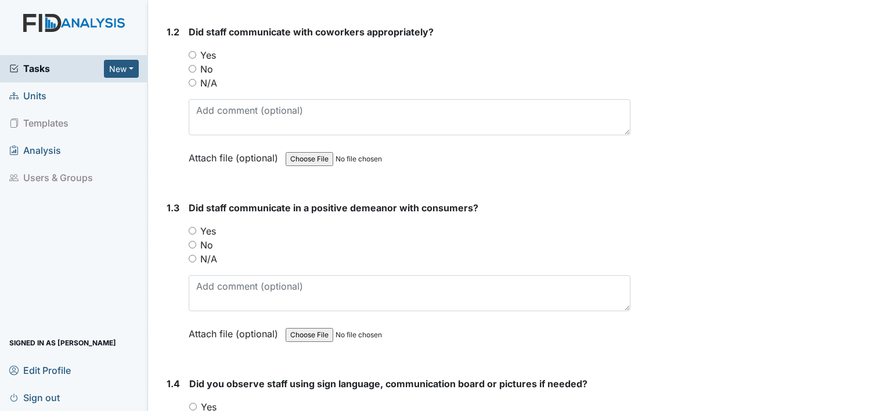
scroll to position [348, 0]
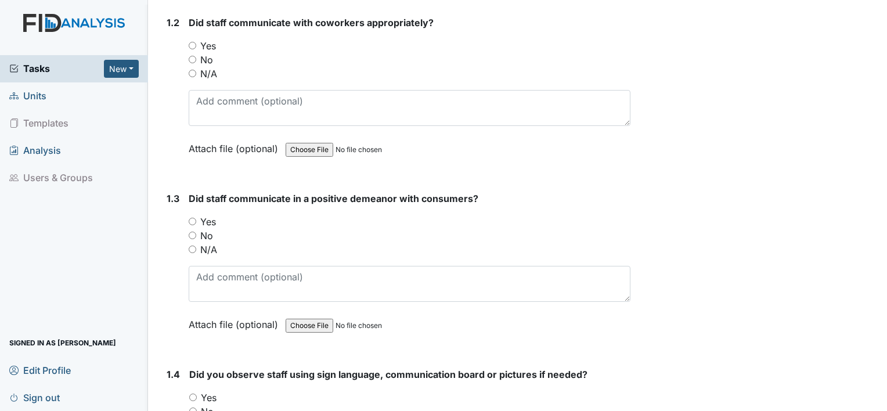
click at [192, 43] on input "Yes" at bounding box center [193, 46] width 8 height 8
radio input "true"
click at [190, 220] on input "Yes" at bounding box center [193, 222] width 8 height 8
radio input "true"
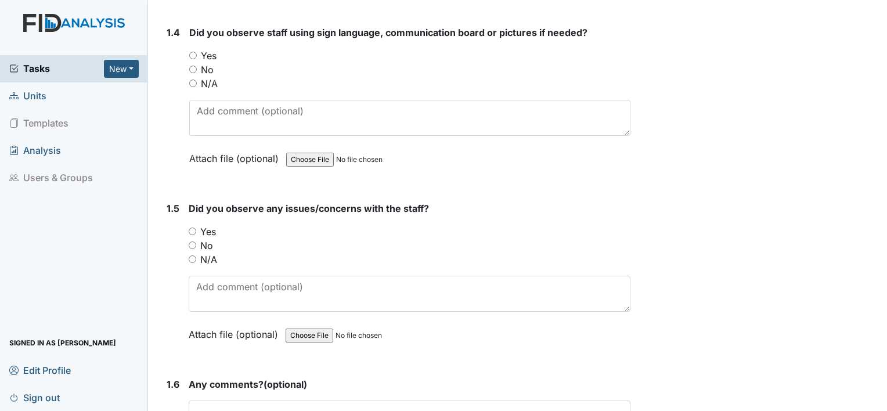
scroll to position [697, 0]
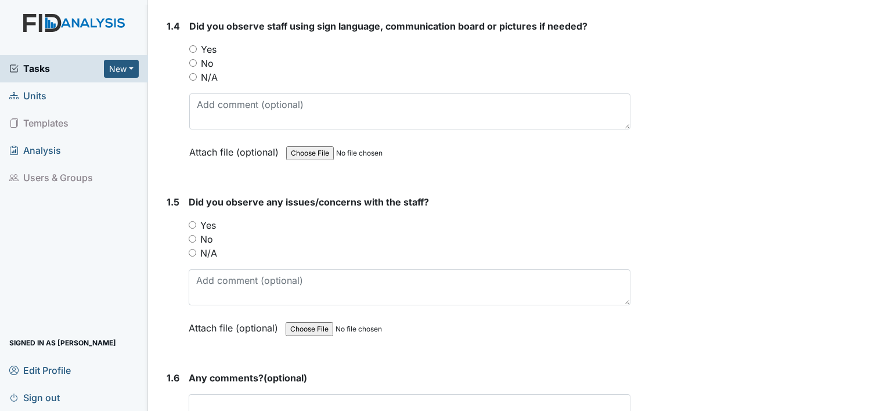
click at [197, 71] on div "N/A" at bounding box center [409, 77] width 441 height 14
click at [192, 76] on input "N/A" at bounding box center [193, 77] width 8 height 8
radio input "true"
click at [189, 238] on input "No" at bounding box center [193, 239] width 8 height 8
radio input "true"
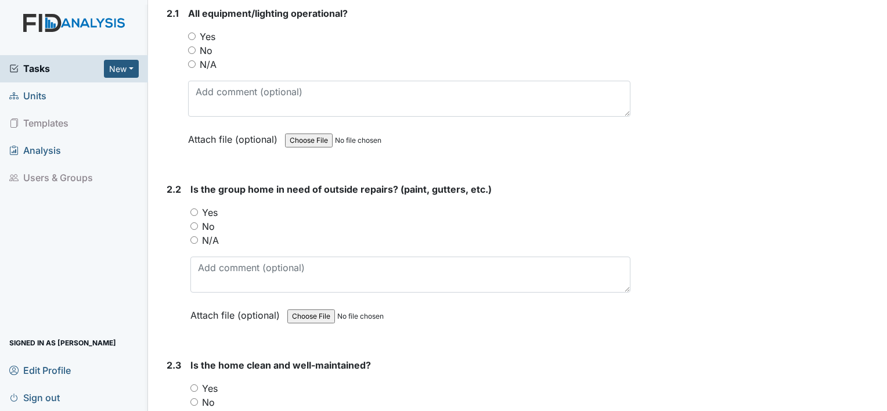
scroll to position [1231, 0]
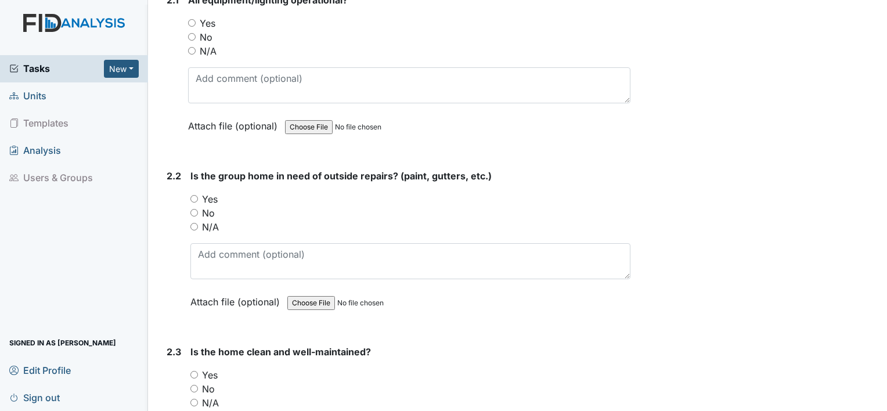
click at [190, 20] on input "Yes" at bounding box center [192, 23] width 8 height 8
radio input "true"
click at [190, 214] on div "No" at bounding box center [410, 213] width 440 height 14
click at [193, 209] on input "No" at bounding box center [194, 213] width 8 height 8
radio input "true"
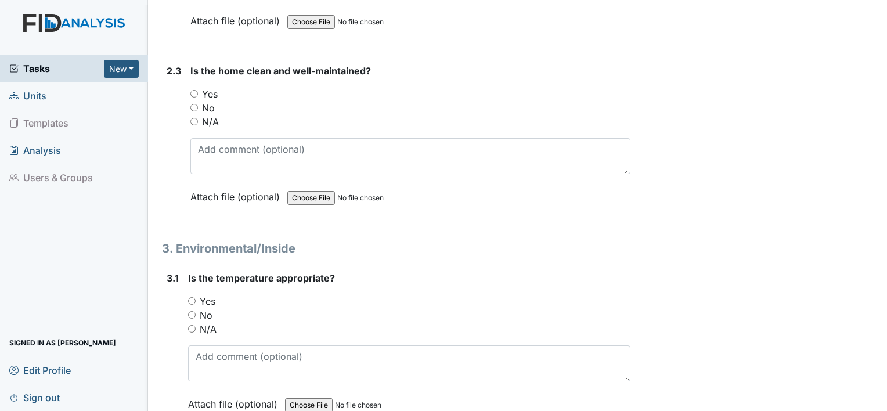
scroll to position [1513, 0]
click at [193, 89] on input "Yes" at bounding box center [194, 93] width 8 height 8
radio input "true"
click at [189, 296] on input "Yes" at bounding box center [192, 300] width 8 height 8
radio input "true"
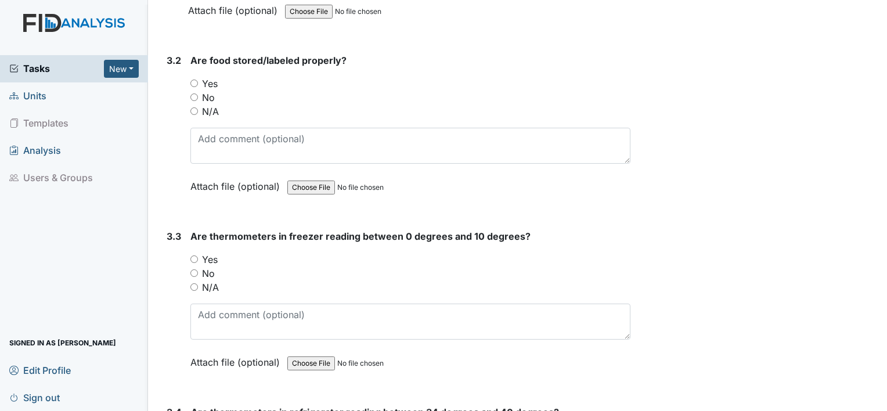
scroll to position [1907, 0]
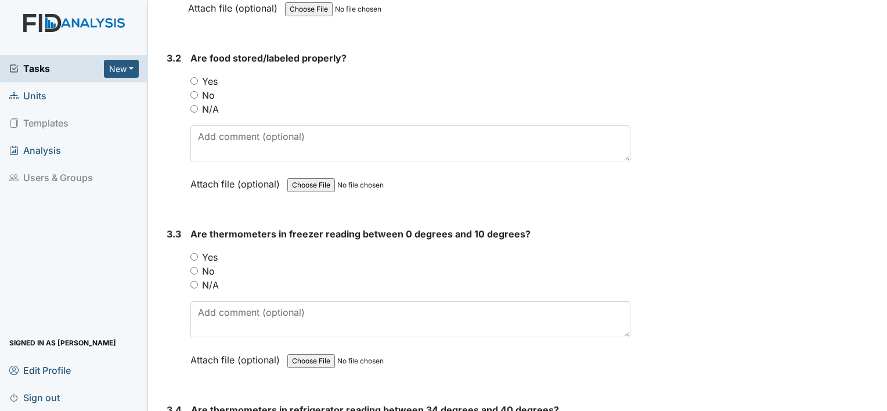
click at [196, 77] on input "Yes" at bounding box center [194, 81] width 8 height 8
radio input "true"
click at [192, 253] on input "Yes" at bounding box center [194, 257] width 8 height 8
radio input "true"
click at [244, 228] on span "Are thermometers in freezer reading between 0 degrees and 10 degrees?" at bounding box center [360, 234] width 340 height 12
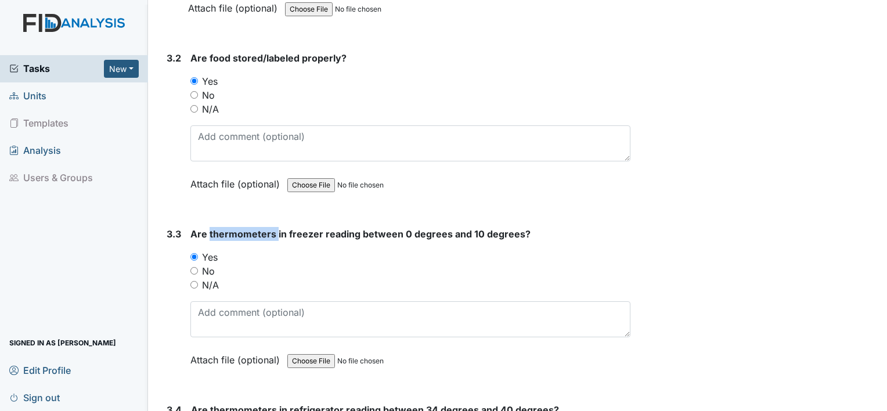
click at [244, 228] on span "Are thermometers in freezer reading between 0 degrees and 10 degrees?" at bounding box center [360, 234] width 340 height 12
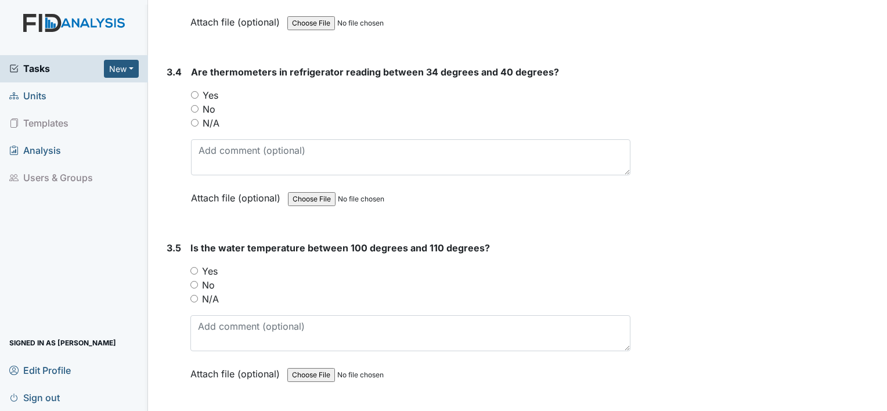
scroll to position [2256, 0]
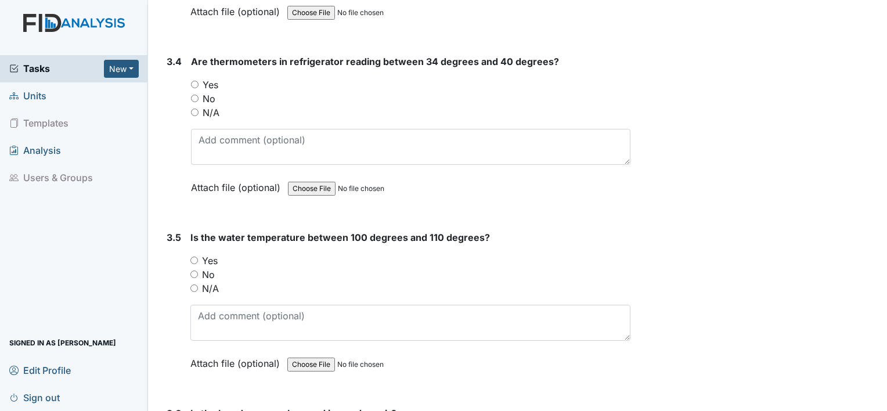
click at [194, 81] on input "Yes" at bounding box center [195, 85] width 8 height 8
radio input "true"
click at [194, 257] on input "Yes" at bounding box center [194, 261] width 8 height 8
radio input "true"
